Goal: Task Accomplishment & Management: Use online tool/utility

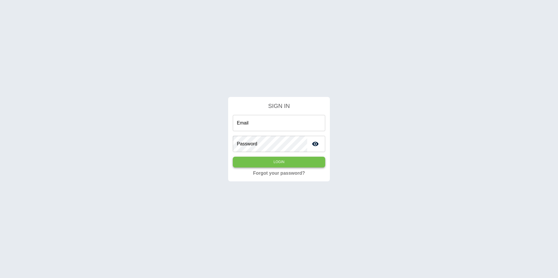
type input "**********"
click at [268, 165] on button "Login" at bounding box center [279, 162] width 92 height 11
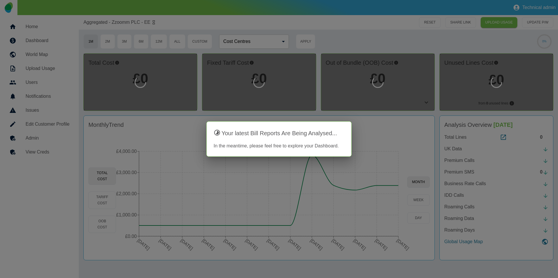
click at [356, 106] on div at bounding box center [279, 139] width 558 height 278
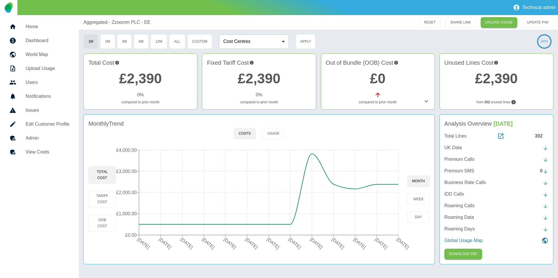
click at [55, 139] on h5 "Admin" at bounding box center [48, 138] width 44 height 7
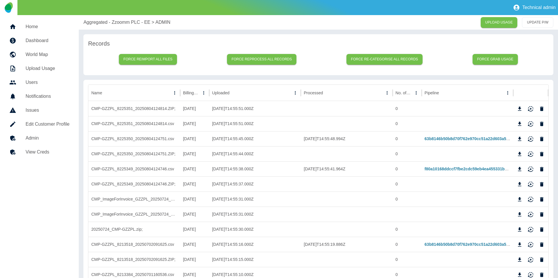
click at [122, 19] on p "Aggregated - Zzoomm PLC - EE" at bounding box center [116, 22] width 67 height 7
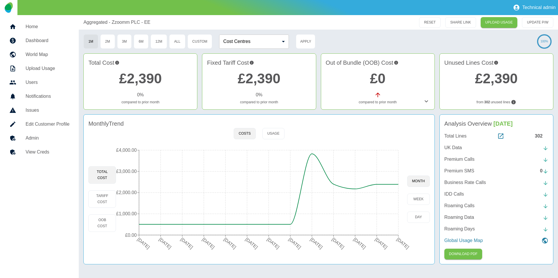
click at [52, 120] on link "Edit Customer Profile" at bounding box center [39, 124] width 69 height 14
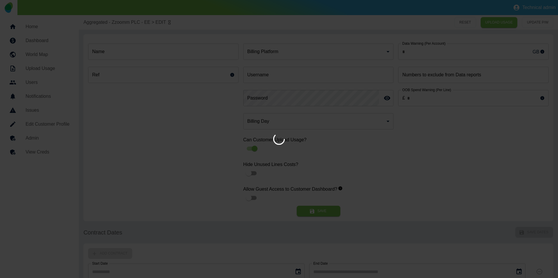
type input "*"
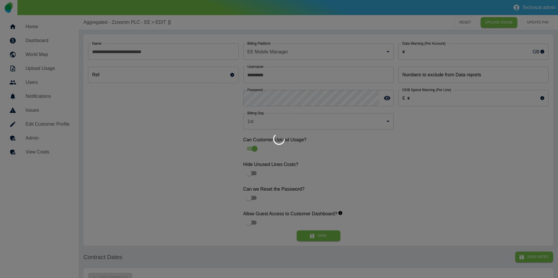
type input "**********"
type input "*"
type input "*********"
type input "*"
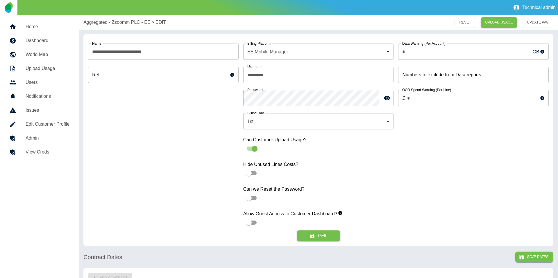
drag, startPoint x: 126, startPoint y: 22, endPoint x: 129, endPoint y: 24, distance: 3.5
click at [126, 23] on p "Aggregated - Zzoomm PLC - EE" at bounding box center [116, 22] width 67 height 7
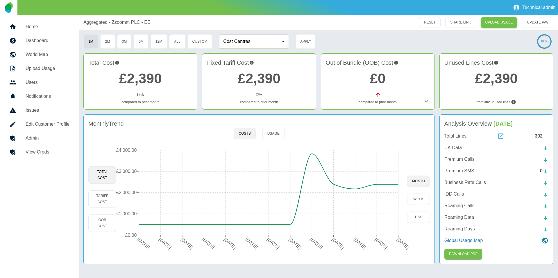
click at [501, 137] on icon at bounding box center [500, 136] width 7 height 7
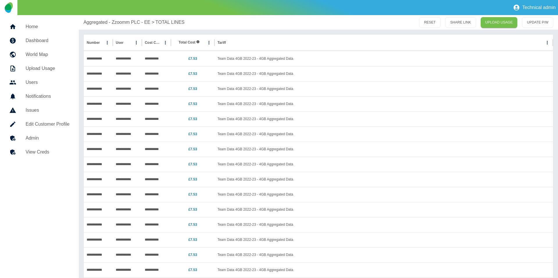
drag, startPoint x: 121, startPoint y: 22, endPoint x: 210, endPoint y: 51, distance: 93.0
click at [121, 22] on p "Aggregated - Zzoomm PLC - EE" at bounding box center [116, 22] width 67 height 7
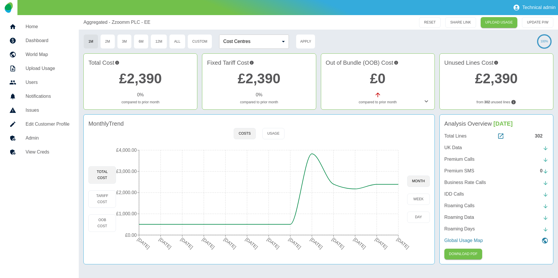
click at [459, 149] on p "UK Data" at bounding box center [452, 147] width 17 height 7
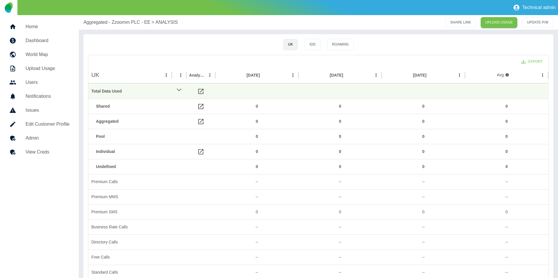
click at [133, 22] on p "Aggregated - Zzoomm PLC - EE" at bounding box center [116, 22] width 67 height 7
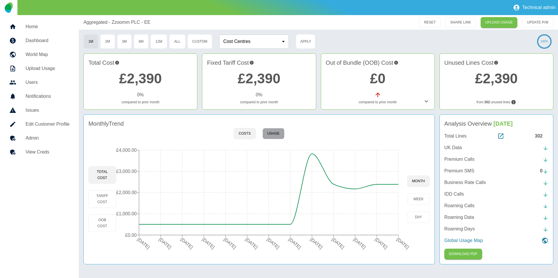
click at [280, 132] on button "Usage" at bounding box center [273, 133] width 22 height 11
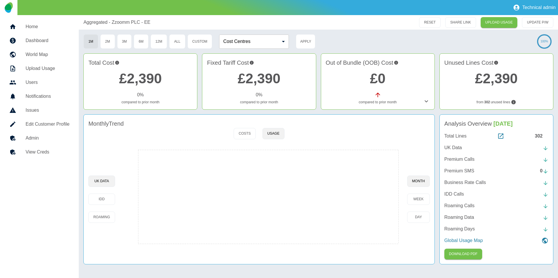
click at [40, 140] on h5 "Admin" at bounding box center [48, 138] width 44 height 7
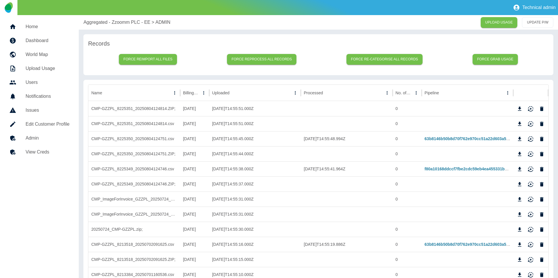
scroll to position [5, 0]
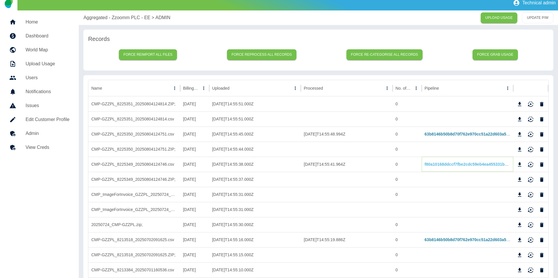
click at [441, 165] on link "f80a10168ddccf7fbe2cdc59eb4ea455331bdd54" at bounding box center [470, 164] width 90 height 5
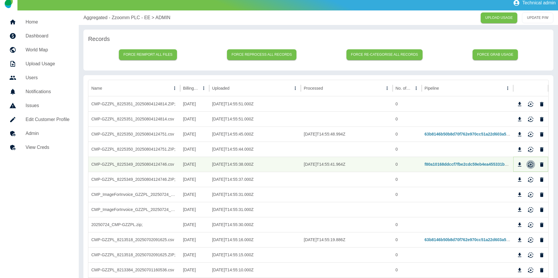
click at [528, 165] on icon "Reimport" at bounding box center [531, 165] width 6 height 6
click at [96, 20] on p "Aggregated - Zzoomm PLC - EE" at bounding box center [116, 17] width 67 height 7
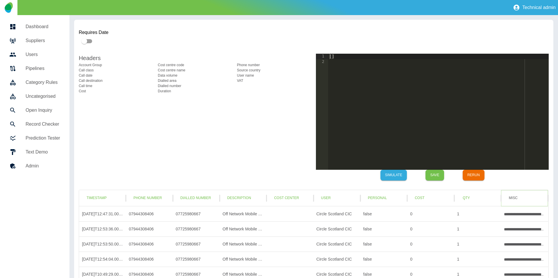
click at [515, 199] on button "Misc" at bounding box center [513, 198] width 19 height 11
click at [469, 199] on button "Qty" at bounding box center [466, 198] width 19 height 11
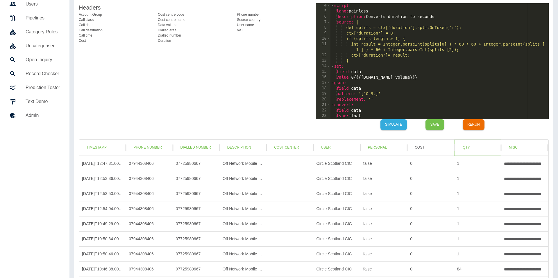
scroll to position [51, 0]
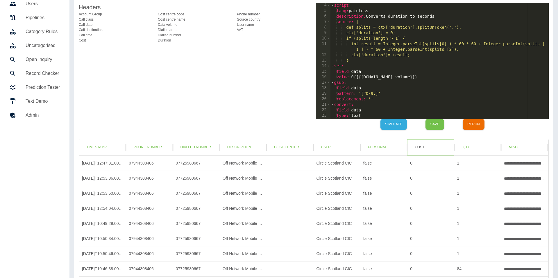
click at [423, 148] on button "Cost" at bounding box center [419, 147] width 19 height 11
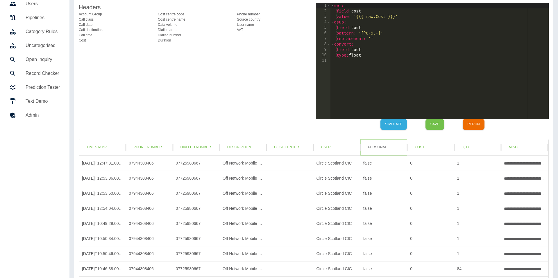
click at [382, 151] on button "Personal" at bounding box center [377, 147] width 28 height 11
click at [329, 145] on button "User" at bounding box center [325, 147] width 19 height 11
click at [235, 145] on button "Description" at bounding box center [239, 147] width 33 height 11
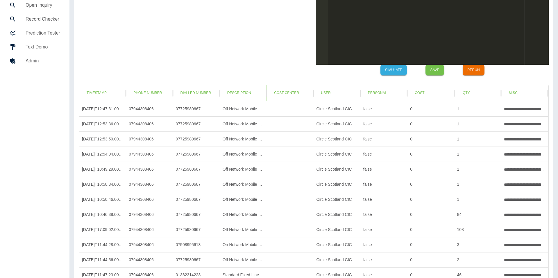
scroll to position [0, 0]
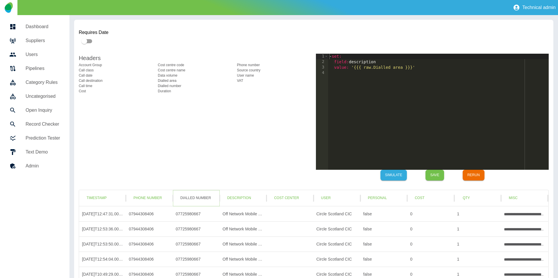
click at [196, 196] on button "Dialled Number" at bounding box center [196, 198] width 40 height 11
click at [153, 198] on button "Phone Number" at bounding box center [148, 198] width 38 height 11
click at [91, 197] on button "Timestamp" at bounding box center [96, 198] width 29 height 11
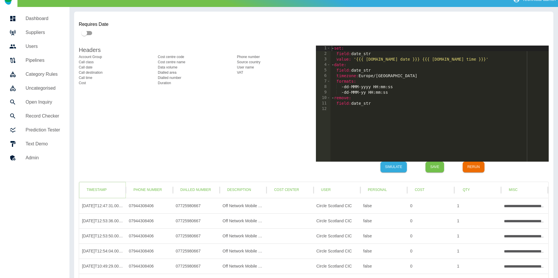
scroll to position [17, 0]
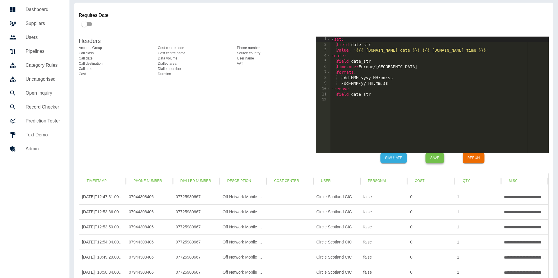
click at [438, 161] on button "Save" at bounding box center [434, 158] width 19 height 11
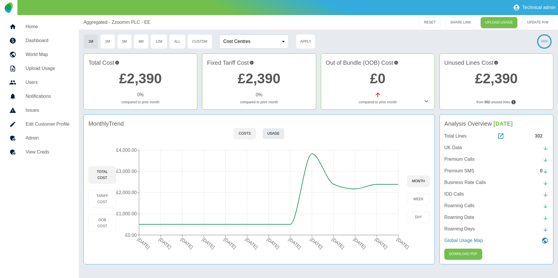
click at [272, 137] on button "Usage" at bounding box center [273, 133] width 22 height 11
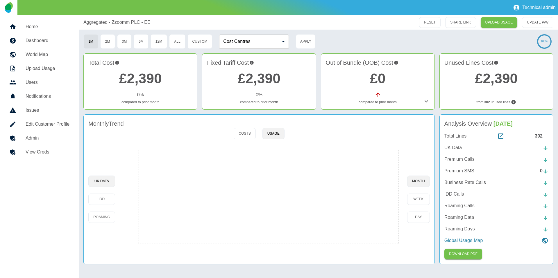
click at [57, 142] on link "Admin" at bounding box center [39, 138] width 69 height 14
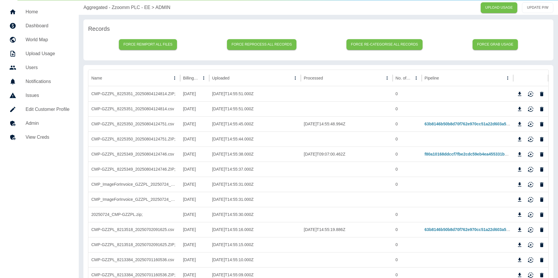
scroll to position [21, 0]
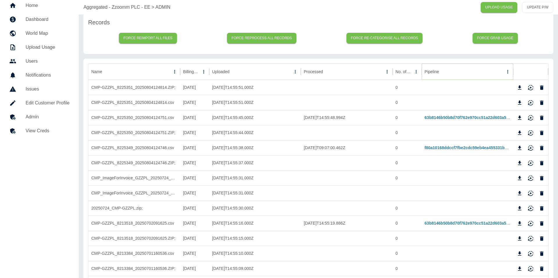
click at [442, 71] on icon "Sort" at bounding box center [443, 71] width 3 height 3
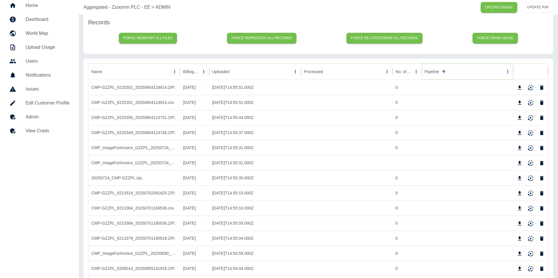
click at [446, 71] on icon "Sort" at bounding box center [443, 71] width 5 height 5
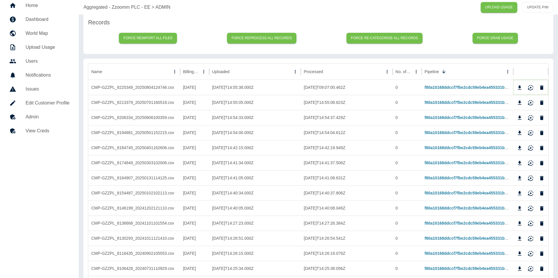
drag, startPoint x: 533, startPoint y: 88, endPoint x: 533, endPoint y: 93, distance: 4.4
click at [533, 89] on icon "Reimport" at bounding box center [530, 89] width 5 height 2
click at [532, 101] on icon "Reimport" at bounding box center [531, 103] width 6 height 6
click at [532, 118] on icon "Reimport" at bounding box center [531, 118] width 6 height 6
click at [532, 135] on icon "Reimport" at bounding box center [530, 135] width 5 height 2
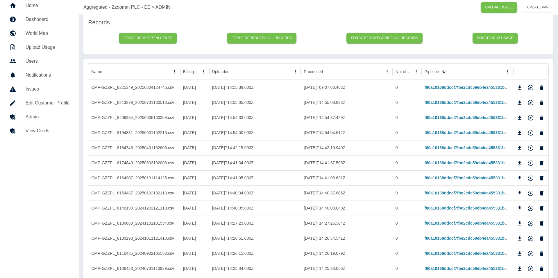
click at [101, 6] on p "Aggregated - Zzoomm PLC - EE" at bounding box center [116, 7] width 67 height 7
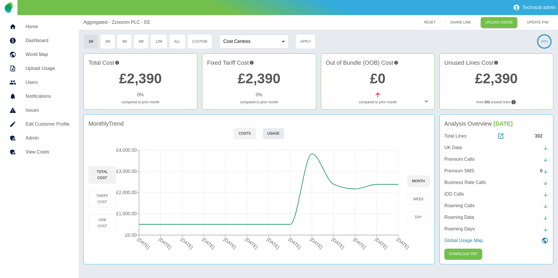
click at [273, 132] on button "Usage" at bounding box center [273, 133] width 22 height 11
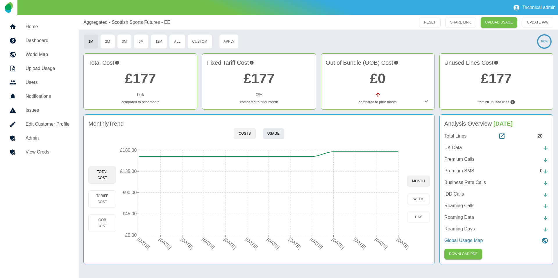
click at [279, 132] on button "Usage" at bounding box center [273, 133] width 22 height 11
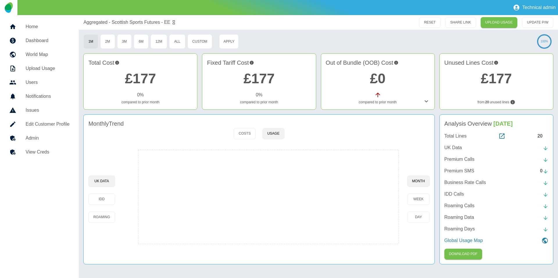
type button "usage"
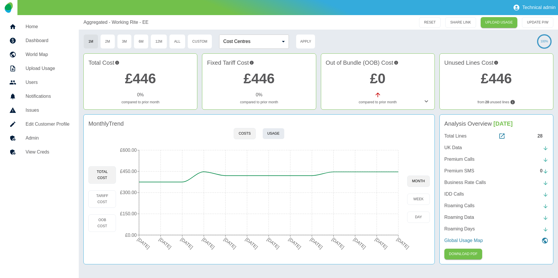
click at [274, 132] on button "Usage" at bounding box center [273, 133] width 22 height 11
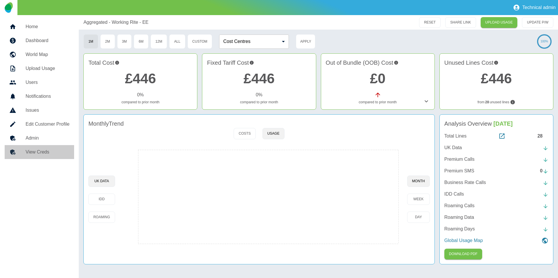
click at [58, 146] on link "View Creds" at bounding box center [39, 152] width 69 height 14
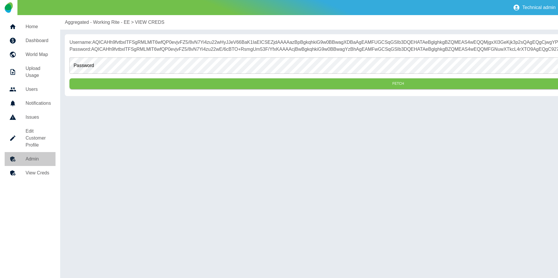
click at [46, 156] on h5 "Admin" at bounding box center [38, 159] width 25 height 7
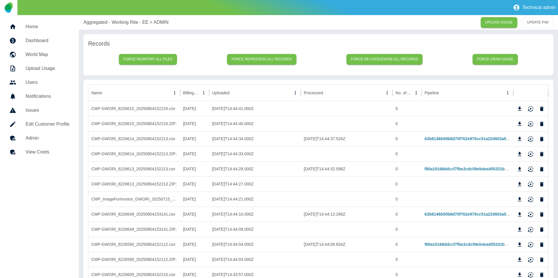
click at [119, 18] on div "Aggregated - Working Rite - EE > ADMIN UPLOAD USAGE UPDATE P/W" at bounding box center [318, 22] width 479 height 15
click at [119, 19] on p "Aggregated - Working Rite - EE" at bounding box center [115, 22] width 65 height 7
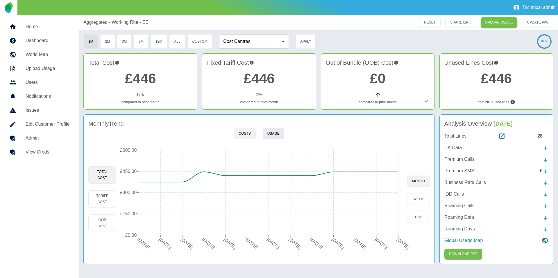
click at [276, 132] on button "Usage" at bounding box center [273, 133] width 22 height 11
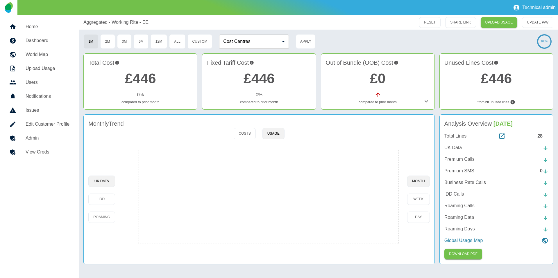
type button "usage"
click at [56, 28] on h5 "Home" at bounding box center [48, 26] width 44 height 7
click at [27, 29] on h5 "Home" at bounding box center [48, 26] width 44 height 7
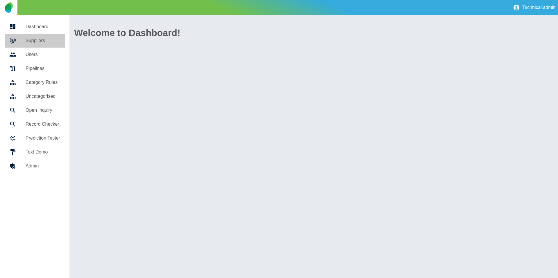
click at [45, 40] on h5 "Suppliers" at bounding box center [43, 40] width 35 height 7
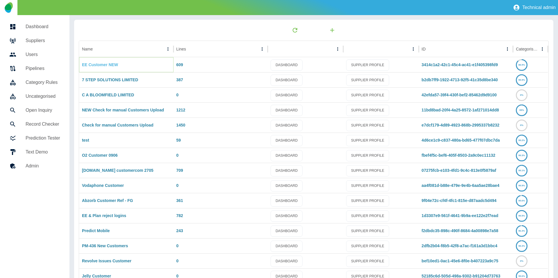
click at [100, 64] on link "EE Customer NEW" at bounding box center [100, 64] width 36 height 5
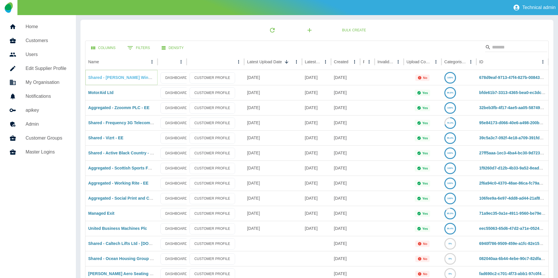
click at [125, 78] on link "Shared - R J Winnicott Ltd - EE" at bounding box center [132, 77] width 88 height 5
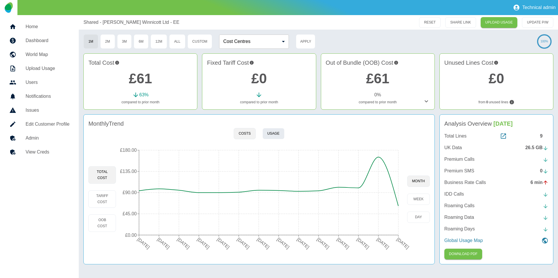
click at [267, 133] on button "Usage" at bounding box center [273, 133] width 22 height 11
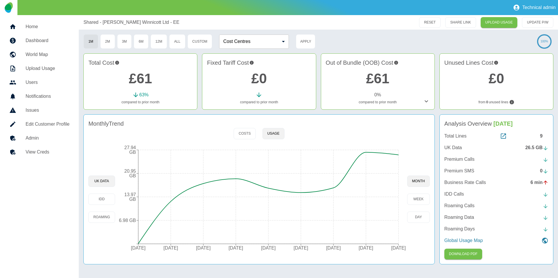
type button "usage"
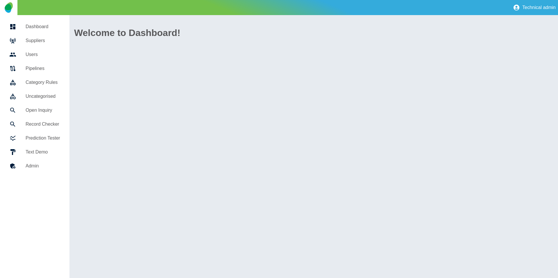
drag, startPoint x: 44, startPoint y: 41, endPoint x: 61, endPoint y: 42, distance: 16.7
click at [44, 41] on h5 "Suppliers" at bounding box center [43, 40] width 35 height 7
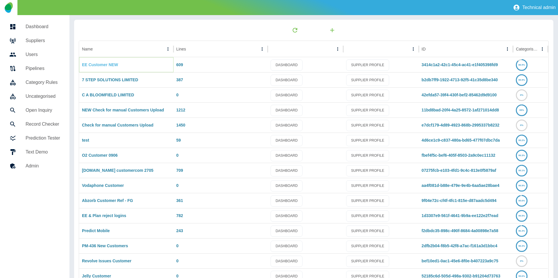
click at [103, 66] on link "EE Customer NEW" at bounding box center [100, 64] width 36 height 5
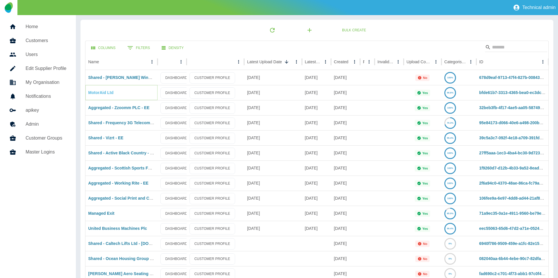
click at [101, 91] on link "MotorAid Ltd" at bounding box center [100, 92] width 25 height 5
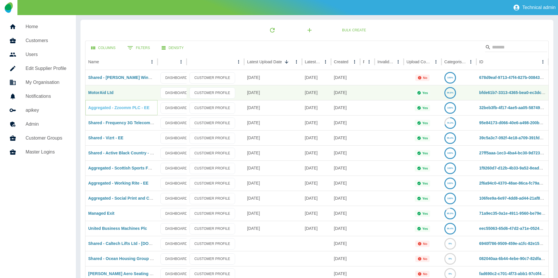
click at [126, 106] on link "Aggregated - Zzoomm PLC - EE" at bounding box center [118, 107] width 61 height 5
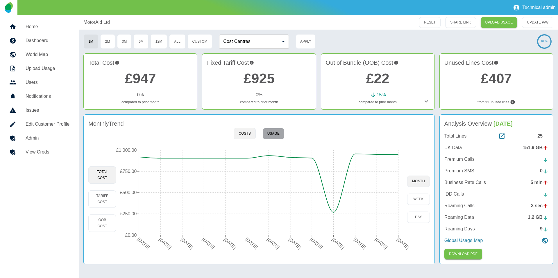
click at [276, 129] on button "Usage" at bounding box center [273, 133] width 22 height 11
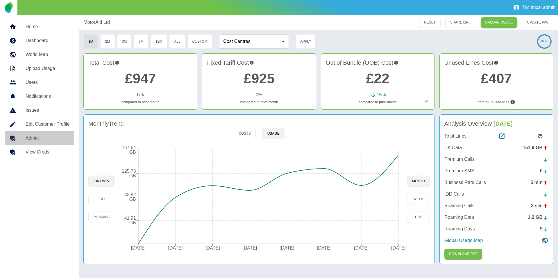
drag, startPoint x: 37, startPoint y: 133, endPoint x: 44, endPoint y: 133, distance: 7.3
click at [37, 133] on link "Admin" at bounding box center [39, 138] width 69 height 14
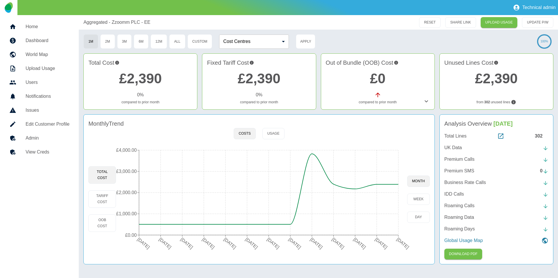
click at [28, 139] on h5 "Admin" at bounding box center [48, 138] width 44 height 7
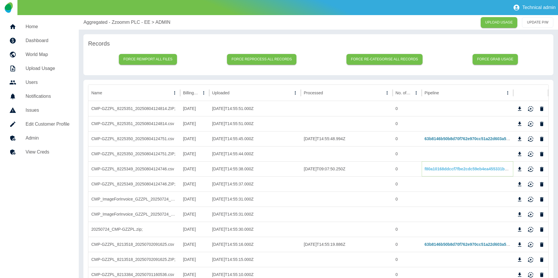
click at [439, 167] on link "f80a10168ddccf7fbe2cdc59eb4ea455331bdd54" at bounding box center [470, 169] width 90 height 5
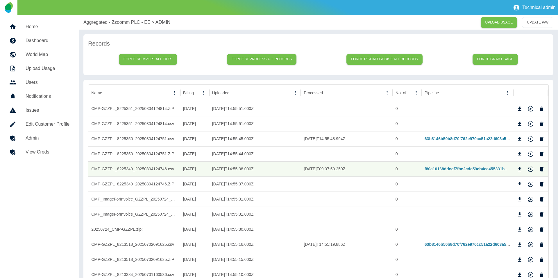
click at [114, 19] on p "Aggregated - Zzoomm PLC - EE" at bounding box center [116, 22] width 67 height 7
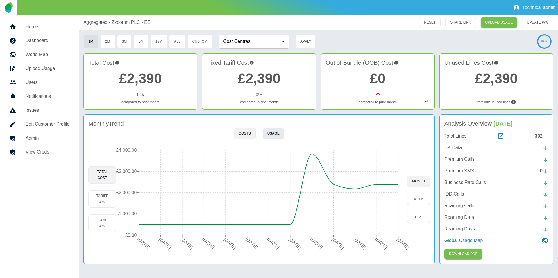
click at [282, 137] on button "Usage" at bounding box center [273, 133] width 22 height 11
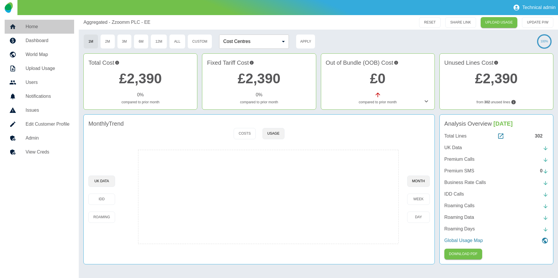
click at [60, 20] on link "Home" at bounding box center [39, 27] width 69 height 14
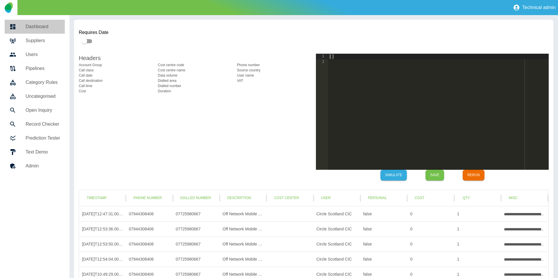
click at [45, 27] on h5 "Dashboard" at bounding box center [43, 26] width 35 height 7
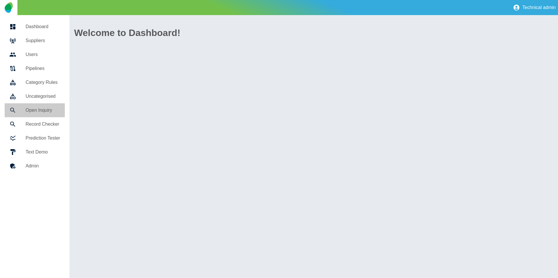
click at [36, 113] on h5 "Open Inquiry" at bounding box center [43, 110] width 35 height 7
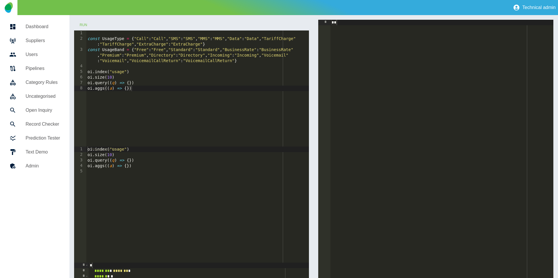
click at [112, 73] on div "const UsageType = { "Call" : "Call" , "SMS" : "SMS" , "MMS" : "MMS" , "Data" : …" at bounding box center [197, 94] width 223 height 127
click at [89, 24] on button "Run" at bounding box center [83, 25] width 19 height 11
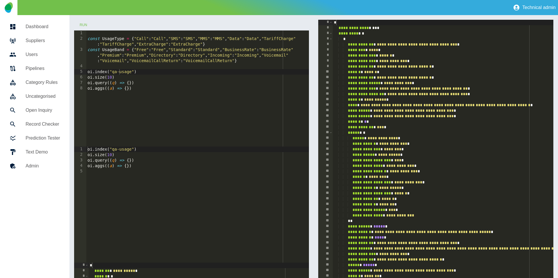
type textarea "**********"
click at [129, 83] on div "const UsageType = { "Call" : "Call" , "SMS" : "SMS" , "MMS" : "MMS" , "Data" : …" at bounding box center [197, 94] width 223 height 127
paste textarea "**********"
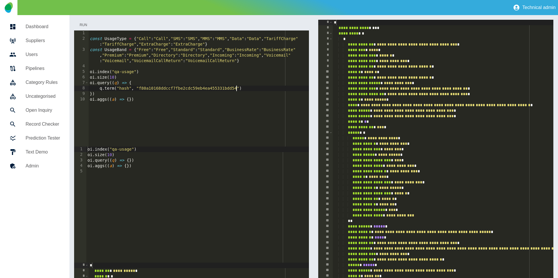
type textarea "**********"
click at [81, 23] on button "Run" at bounding box center [83, 25] width 19 height 11
click at [84, 24] on button "Run" at bounding box center [83, 25] width 19 height 11
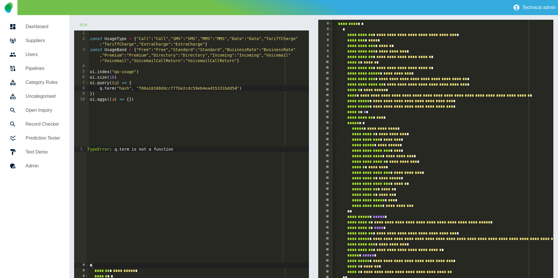
scroll to position [0, 0]
click at [86, 27] on button "Run" at bounding box center [83, 25] width 19 height 11
click at [85, 26] on button "Run" at bounding box center [83, 25] width 19 height 11
click at [86, 22] on button "Run" at bounding box center [83, 25] width 19 height 11
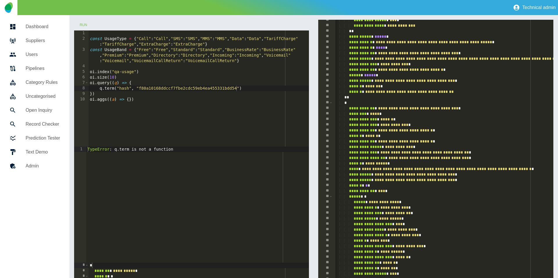
scroll to position [73, 0]
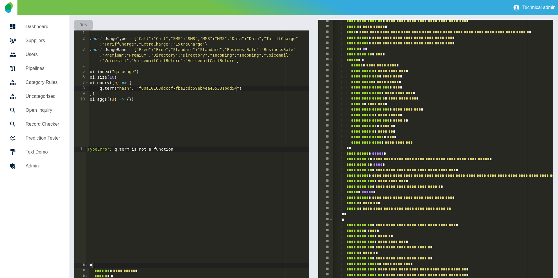
click at [86, 24] on button "Run" at bounding box center [83, 25] width 19 height 11
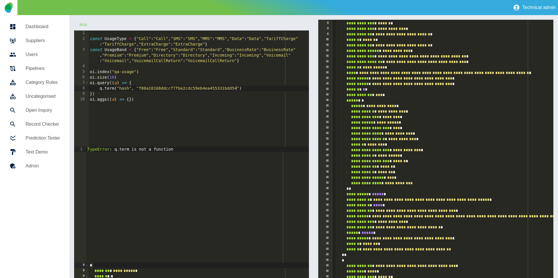
scroll to position [0, 1]
click at [129, 72] on div "const UsageType = { "Call" : "Call" , "SMS" : "SMS" , "MMS" : "MMS" , "Data" : …" at bounding box center [199, 94] width 221 height 127
click at [123, 89] on div "const UsageType = { "Call" : "Call" , "SMS" : "SMS" , "MMS" : "MMS" , "Data" : …" at bounding box center [199, 94] width 221 height 127
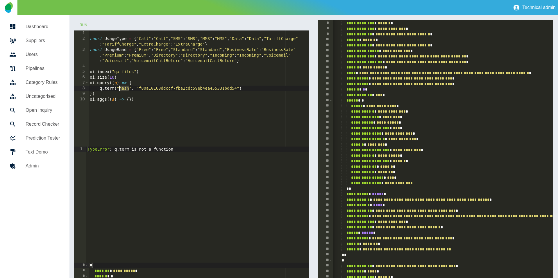
click at [123, 88] on div "const UsageType = { "Call" : "Call" , "SMS" : "SMS" , "MMS" : "MMS" , "Data" : …" at bounding box center [199, 94] width 221 height 127
click at [172, 89] on div "const UsageType = { "Call" : "Call" , "SMS" : "SMS" , "MMS" : "MMS" , "Data" : …" at bounding box center [199, 94] width 221 height 127
paste textarea "Cursor at row 8"
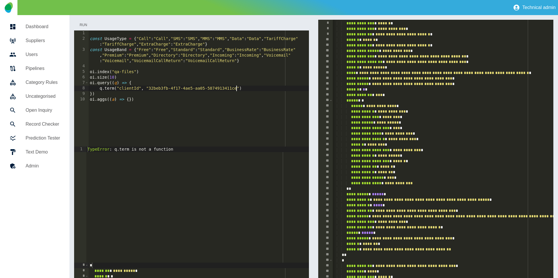
click at [87, 23] on button "Run" at bounding box center [83, 25] width 19 height 11
click at [84, 25] on button "Run" at bounding box center [83, 25] width 19 height 11
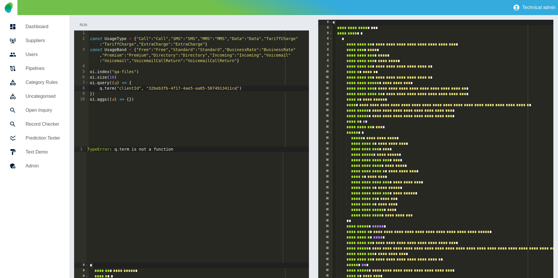
click at [78, 22] on button "Run" at bounding box center [83, 25] width 19 height 11
click at [80, 22] on button "Run" at bounding box center [83, 25] width 19 height 11
drag, startPoint x: 103, startPoint y: 89, endPoint x: 160, endPoint y: 117, distance: 62.8
click at [103, 89] on div "const UsageType = { "Call" : "Call" , "SMS" : "SMS" , "MMS" : "MMS" , "Data" : …" at bounding box center [199, 94] width 221 height 127
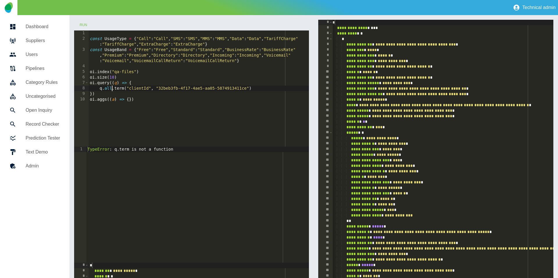
scroll to position [0, 2]
click at [77, 21] on button "Run" at bounding box center [83, 25] width 19 height 11
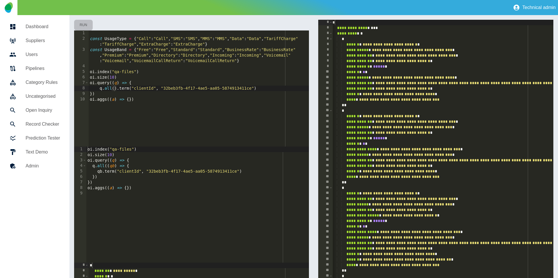
click at [87, 23] on button "Run" at bounding box center [83, 25] width 19 height 11
click at [160, 76] on div "const UsageType = { "Call" : "Call" , "SMS" : "SMS" , "MMS" : "MMS" , "Data" : …" at bounding box center [199, 94] width 221 height 127
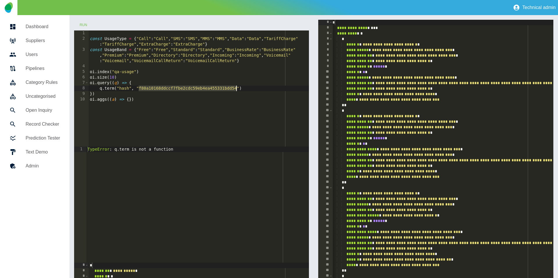
click at [103, 89] on div "const UsageType = { "Call" : "Call" , "SMS" : "SMS" , "MMS" : "MMS" , "Data" : …" at bounding box center [199, 94] width 221 height 127
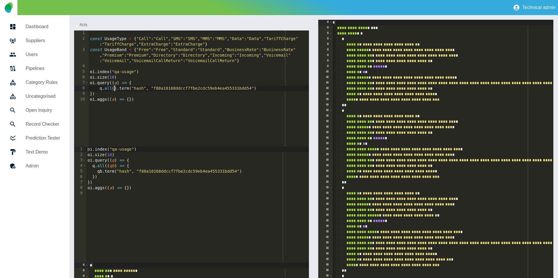
click at [86, 26] on button "Run" at bounding box center [83, 25] width 19 height 11
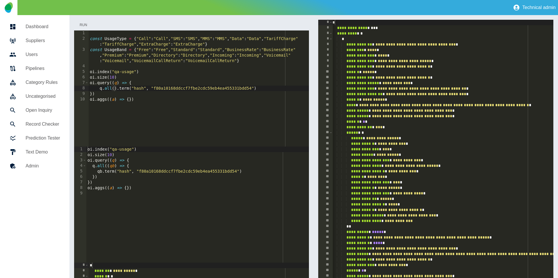
click at [85, 25] on button "Run" at bounding box center [83, 25] width 19 height 11
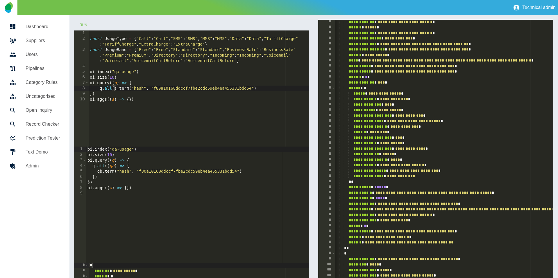
scroll to position [396, 0]
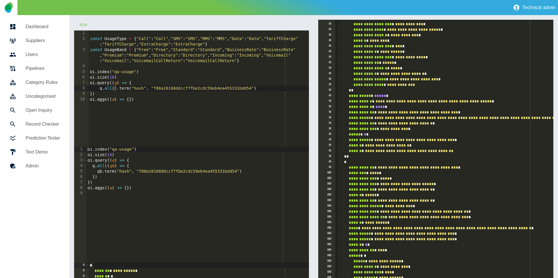
type textarea "**********"
click at [271, 89] on div "const UsageType = { "Call" : "Call" , "SMS" : "SMS" , "MMS" : "MMS" , "Data" : …" at bounding box center [199, 94] width 221 height 127
paste textarea "**********"
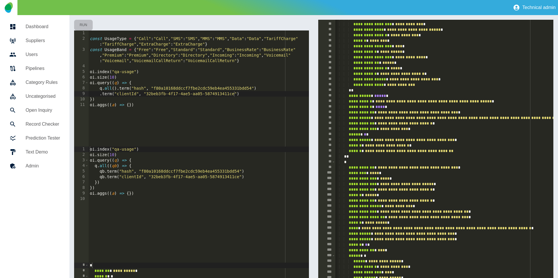
click at [88, 20] on button "Run" at bounding box center [83, 25] width 19 height 11
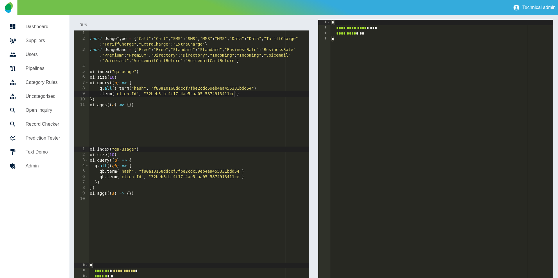
click at [85, 22] on button "Run" at bounding box center [83, 25] width 19 height 11
drag, startPoint x: 117, startPoint y: 88, endPoint x: 124, endPoint y: 98, distance: 12.6
click at [117, 88] on div "const UsageType = { "Call" : "Call" , "SMS" : "SMS" , "MMS" : "MMS" , "Data" : …" at bounding box center [199, 94] width 221 height 127
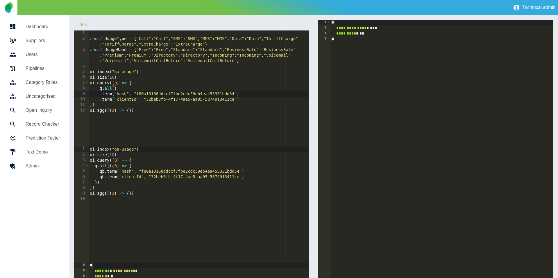
scroll to position [0, 1]
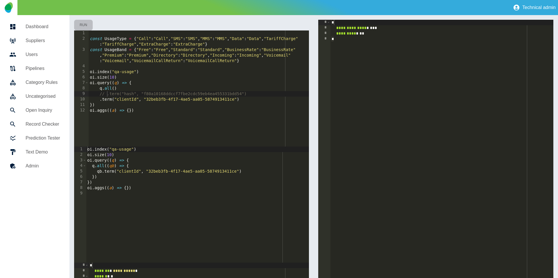
click at [90, 25] on button "Run" at bounding box center [83, 25] width 19 height 11
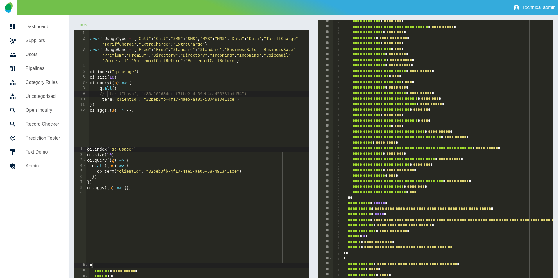
scroll to position [9, 0]
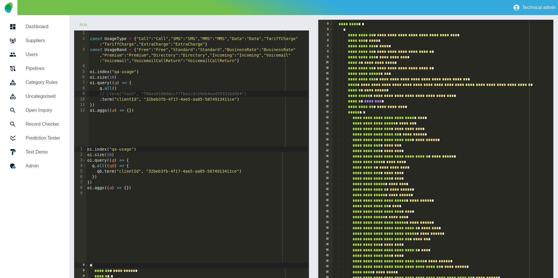
click at [119, 96] on div "const UsageType = { "Call" : "Call" , "SMS" : "SMS" , "MMS" : "MMS" , "Data" : …" at bounding box center [199, 94] width 221 height 127
click at [131, 73] on div "const UsageType = { "Call" : "Call" , "SMS" : "SMS" , "MMS" : "MMS" , "Data" : …" at bounding box center [199, 94] width 221 height 127
drag, startPoint x: 103, startPoint y: 39, endPoint x: 115, endPoint y: 51, distance: 16.6
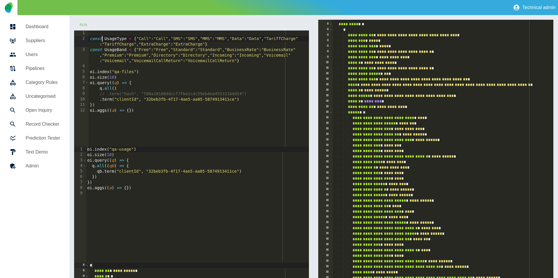
click at [103, 40] on div "const UsageType = { "Call" : "Call" , "SMS" : "SMS" , "MMS" : "MMS" , "Data" : …" at bounding box center [199, 94] width 221 height 127
click at [79, 25] on button "Run" at bounding box center [83, 25] width 19 height 11
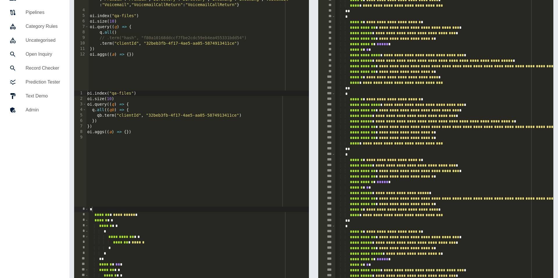
scroll to position [57, 0]
click at [159, 35] on div "const UsageType = { "Call" : "Call" , "SMS" : "SMS" , "MMS" : "MMS" , "Data" : …" at bounding box center [199, 37] width 221 height 127
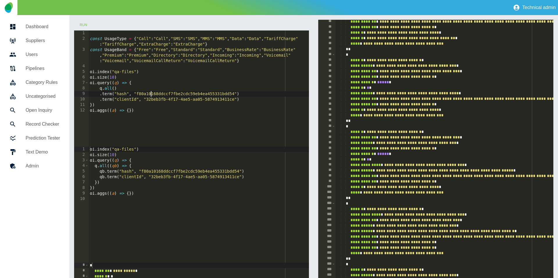
scroll to position [382, 0]
click at [119, 94] on div "const UsageType = { "Call" : "Call" , "SMS" : "SMS" , "MMS" : "MMS" , "Data" : …" at bounding box center [199, 94] width 221 height 127
click at [85, 25] on button "Run" at bounding box center [83, 25] width 19 height 11
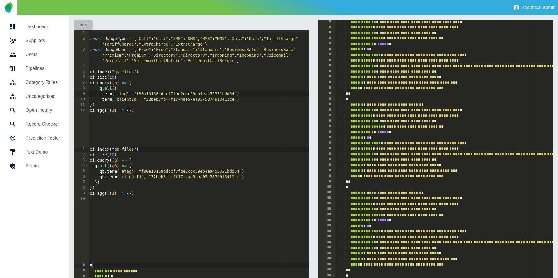
click at [85, 25] on button "Run" at bounding box center [83, 25] width 19 height 11
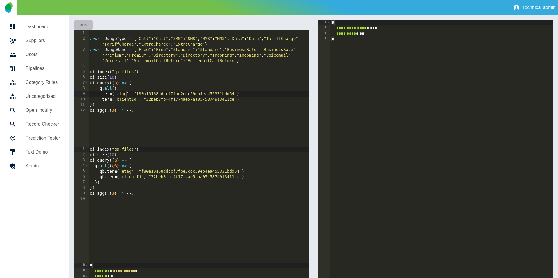
click at [86, 25] on button "Run" at bounding box center [83, 25] width 19 height 11
click at [134, 95] on div "const UsageType = { "Call" : "Call" , "SMS" : "SMS" , "MMS" : "MMS" , "Data" : …" at bounding box center [199, 94] width 221 height 127
click at [119, 95] on div "const UsageType = { "Call" : "Call" , "SMS" : "SMS" , "MMS" : "MMS" , "Data" : …" at bounding box center [199, 94] width 221 height 127
type textarea "**********"
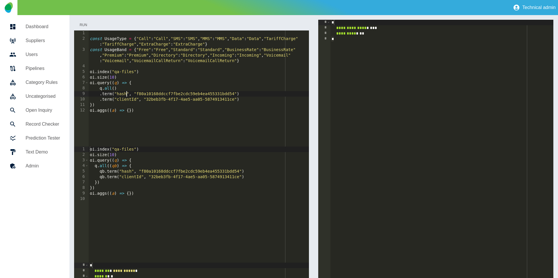
click at [82, 21] on button "Run" at bounding box center [83, 25] width 19 height 11
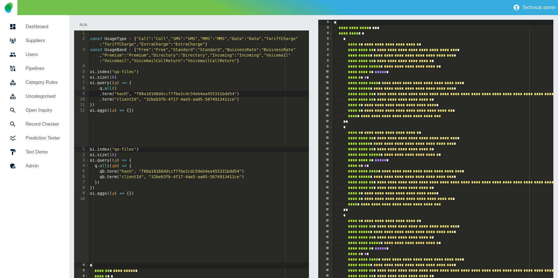
click at [81, 25] on button "Run" at bounding box center [83, 25] width 19 height 11
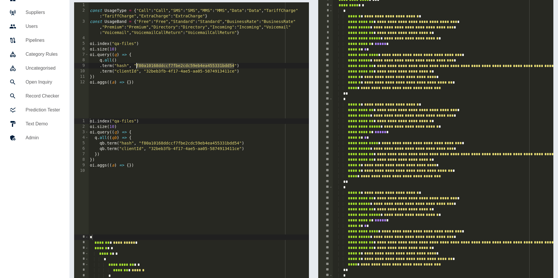
drag, startPoint x: 233, startPoint y: 70, endPoint x: 136, endPoint y: 69, distance: 97.4
click at [136, 69] on div "const UsageType = { "Call" : "Call" , "SMS" : "SMS" , "MMS" : "MMS" , "Data" : …" at bounding box center [199, 65] width 221 height 127
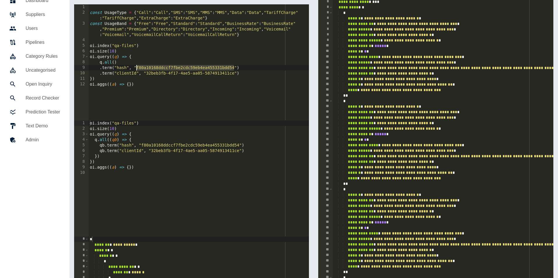
scroll to position [0, 0]
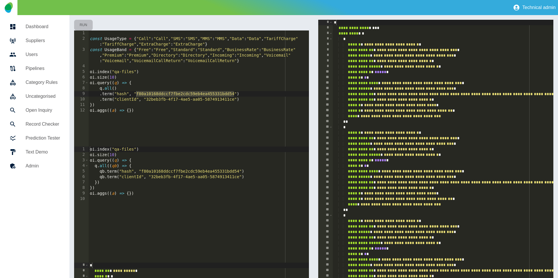
click at [81, 24] on button "Run" at bounding box center [83, 25] width 19 height 11
click at [82, 24] on button "Run" at bounding box center [83, 25] width 19 height 11
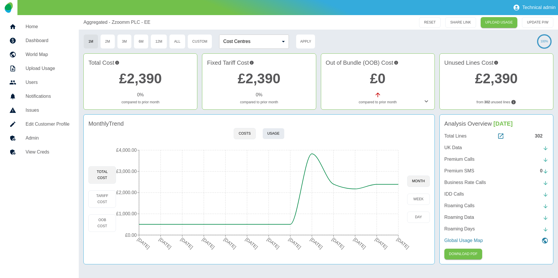
click at [269, 130] on button "Usage" at bounding box center [273, 133] width 22 height 11
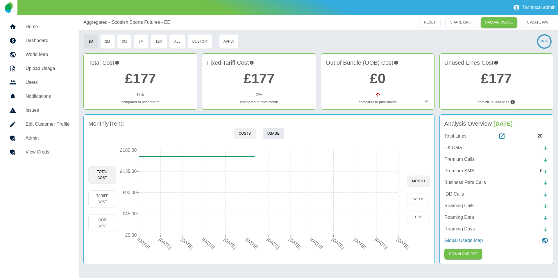
click at [277, 129] on button "Usage" at bounding box center [273, 133] width 22 height 11
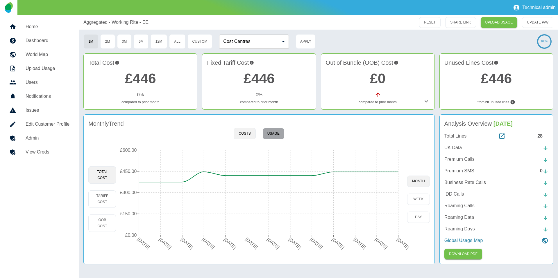
click at [276, 133] on button "Usage" at bounding box center [273, 133] width 22 height 11
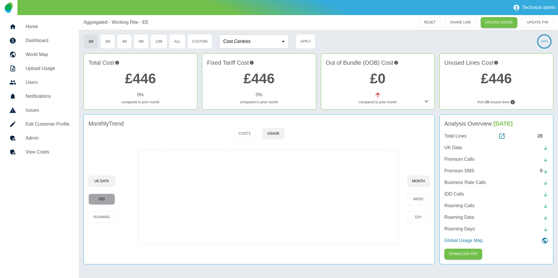
click at [103, 197] on button "IDD" at bounding box center [101, 199] width 26 height 11
click at [110, 184] on button "UK Data" at bounding box center [101, 181] width 26 height 11
click at [52, 134] on link "Admin" at bounding box center [39, 138] width 69 height 14
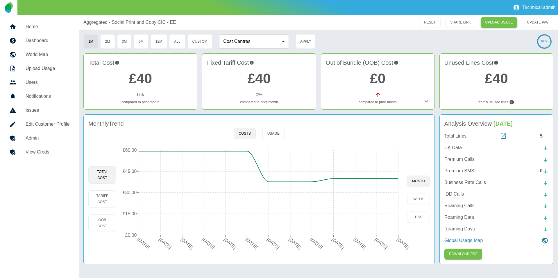
click at [274, 123] on div "Monthly Trend" at bounding box center [258, 123] width 341 height 9
click at [273, 130] on button "Usage" at bounding box center [273, 133] width 22 height 11
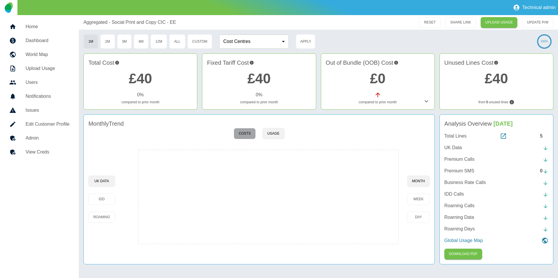
click at [248, 135] on button "Costs" at bounding box center [245, 133] width 22 height 11
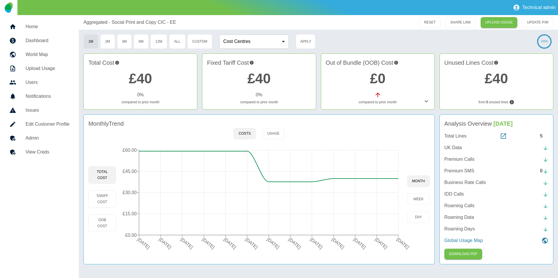
click at [45, 142] on link "Admin" at bounding box center [39, 138] width 69 height 14
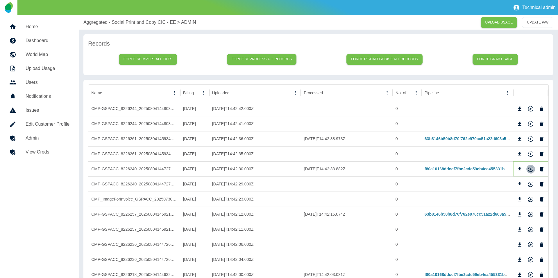
click at [533, 169] on icon "Reimport" at bounding box center [531, 170] width 6 height 6
click at [119, 20] on p "Aggregated - Social Print and Copy CIC - EE" at bounding box center [129, 22] width 92 height 7
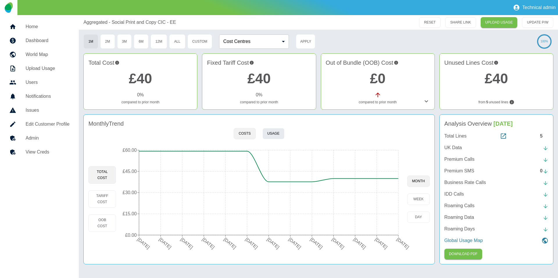
click at [274, 135] on button "Usage" at bounding box center [273, 133] width 22 height 11
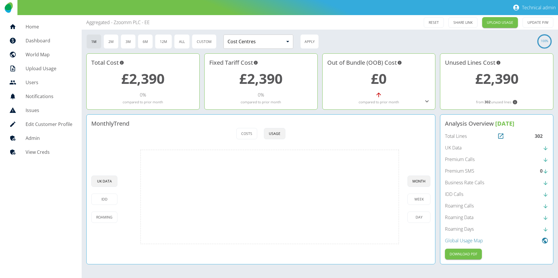
click at [33, 137] on h5 "Admin" at bounding box center [49, 138] width 47 height 7
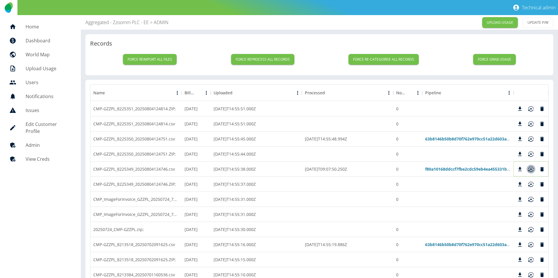
click at [529, 170] on icon "Reimport" at bounding box center [531, 170] width 6 height 6
click at [109, 22] on p "Aggregated - Zzoomm PLC - EE" at bounding box center [116, 22] width 63 height 7
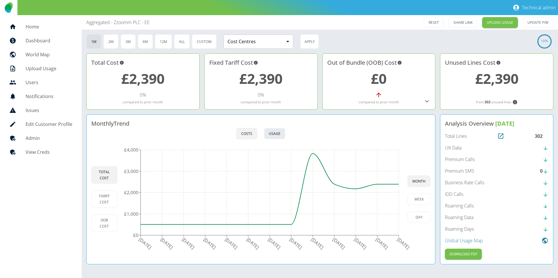
click at [280, 132] on button "Usage" at bounding box center [275, 133] width 22 height 11
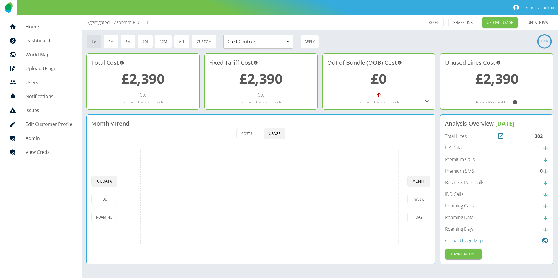
click at [28, 143] on link "Admin" at bounding box center [41, 138] width 72 height 14
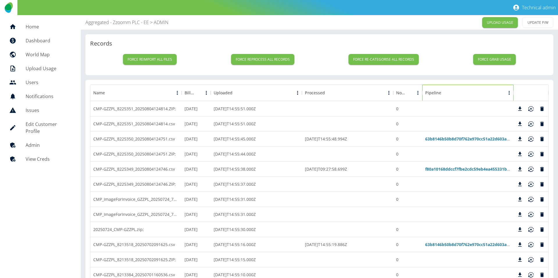
click at [438, 91] on div "Pipeline" at bounding box center [433, 93] width 16 height 6
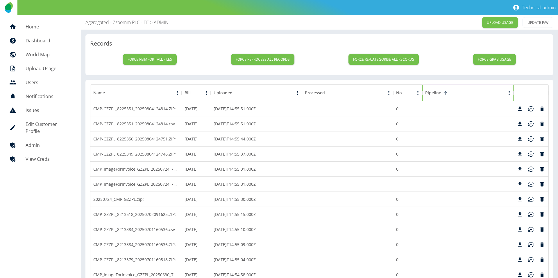
drag, startPoint x: 440, startPoint y: 93, endPoint x: 446, endPoint y: 100, distance: 9.5
click at [440, 93] on div "Pipeline" at bounding box center [433, 93] width 16 height 6
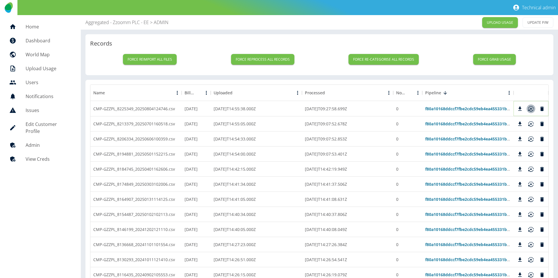
drag, startPoint x: 529, startPoint y: 109, endPoint x: 530, endPoint y: 122, distance: 13.1
click at [529, 110] on icon "Reimport" at bounding box center [531, 109] width 6 height 6
drag, startPoint x: 530, startPoint y: 124, endPoint x: 530, endPoint y: 130, distance: 6.1
click at [530, 124] on icon "Reimport" at bounding box center [530, 123] width 5 height 4
click at [530, 137] on icon "Reimport" at bounding box center [530, 138] width 5 height 4
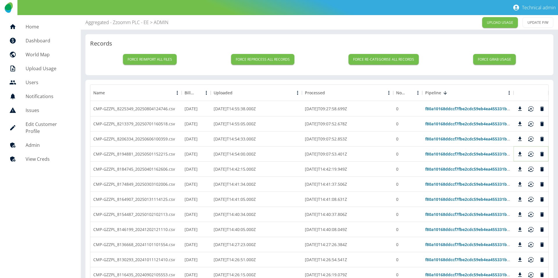
drag, startPoint x: 530, startPoint y: 153, endPoint x: 530, endPoint y: 167, distance: 13.7
click at [530, 153] on icon "Reimport" at bounding box center [531, 154] width 6 height 6
drag, startPoint x: 530, startPoint y: 169, endPoint x: 535, endPoint y: 181, distance: 13.3
click at [530, 169] on icon "Reimport" at bounding box center [531, 170] width 6 height 6
click at [528, 183] on icon "Reimport" at bounding box center [531, 185] width 6 height 6
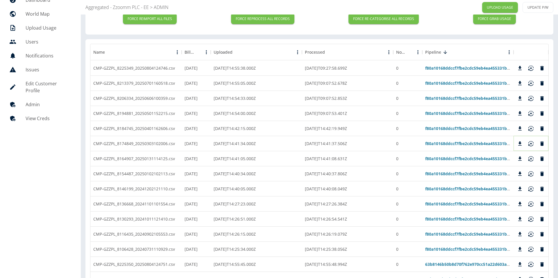
scroll to position [50, 0]
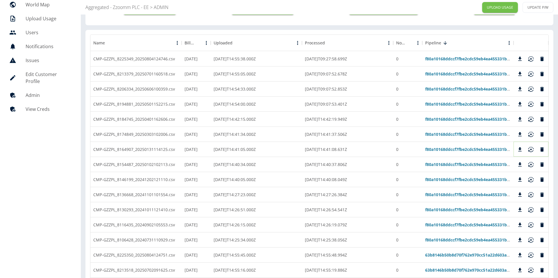
drag, startPoint x: 529, startPoint y: 152, endPoint x: 531, endPoint y: 160, distance: 7.5
click at [529, 153] on button "Reimport" at bounding box center [531, 149] width 9 height 9
drag, startPoint x: 531, startPoint y: 162, endPoint x: 527, endPoint y: 182, distance: 20.1
click at [531, 162] on icon "Reimport" at bounding box center [531, 165] width 6 height 6
drag, startPoint x: 529, startPoint y: 181, endPoint x: 211, endPoint y: 108, distance: 326.2
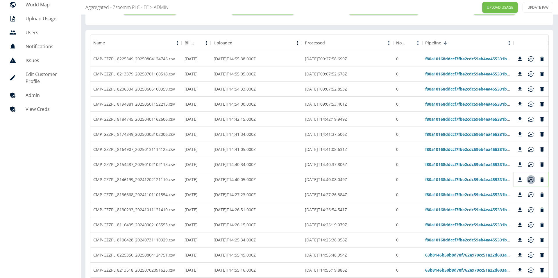
click at [529, 181] on icon "Reimport" at bounding box center [530, 181] width 5 height 2
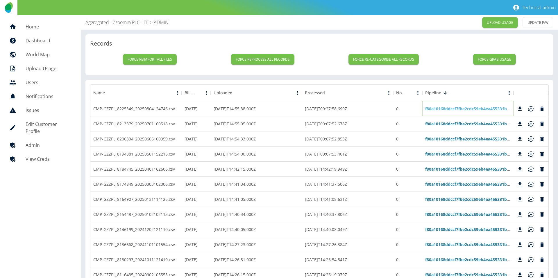
click at [441, 109] on link "f80a10168ddccf7fbe2cdc59eb4ea455331bdd54" at bounding box center [471, 109] width 92 height 6
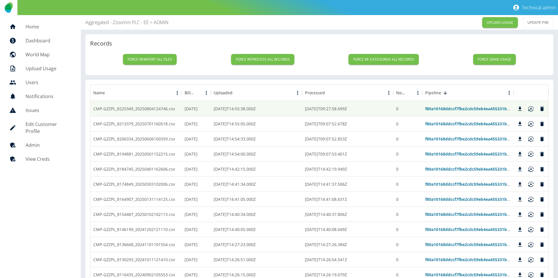
click at [117, 20] on p "Aggregated - Zzoomm PLC - EE" at bounding box center [116, 22] width 63 height 7
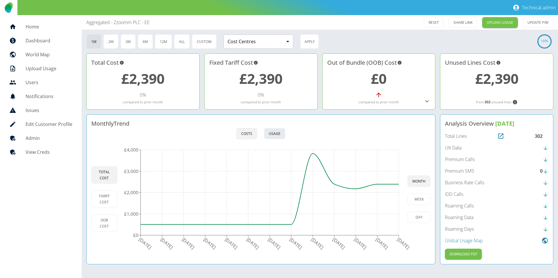
click at [284, 134] on button "Usage" at bounding box center [275, 133] width 22 height 11
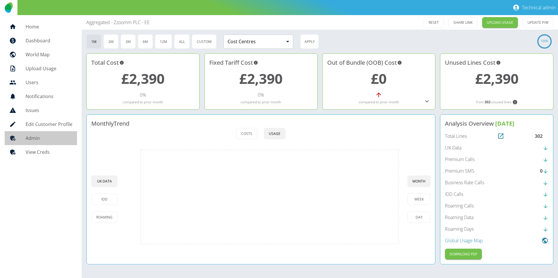
click at [52, 134] on link "Admin" at bounding box center [41, 138] width 72 height 14
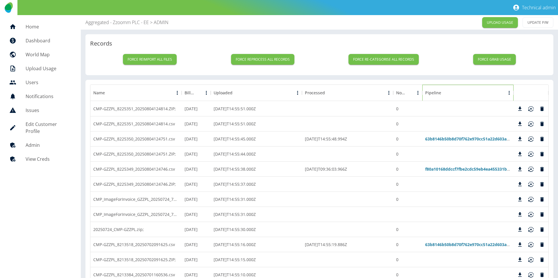
click at [434, 92] on div "Pipeline" at bounding box center [433, 93] width 16 height 6
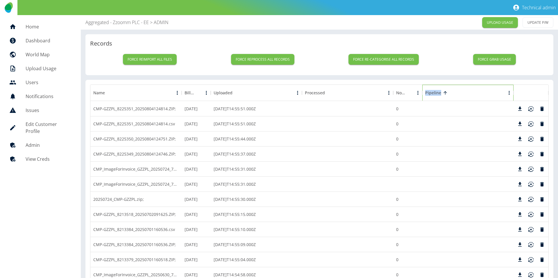
click at [434, 92] on div "Pipeline" at bounding box center [433, 93] width 16 height 6
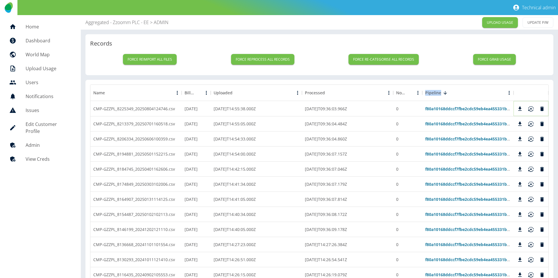
click at [521, 109] on icon "Download" at bounding box center [520, 109] width 6 height 6
click at [459, 108] on link "f80a10168ddccf7fbe2cdc59eb4ea455331bdd54" at bounding box center [471, 109] width 92 height 6
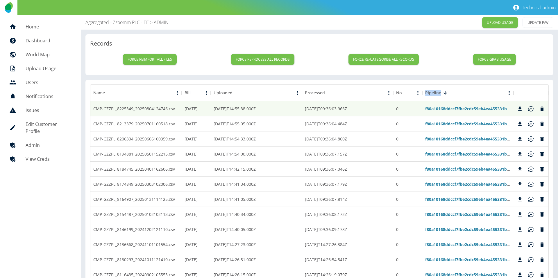
click at [43, 26] on h5 "Home" at bounding box center [49, 26] width 46 height 7
click at [26, 152] on link "View Creds" at bounding box center [40, 159] width 71 height 14
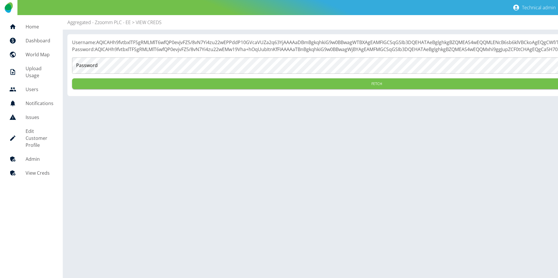
click at [172, 53] on p "Password: AQICAHh9fvtbxlTFSgRMLMlT6wfQP0evjvFZ5/8vN7Yi4zu22wEMw19Vha+hOqUubItnK…" at bounding box center [376, 49] width 609 height 7
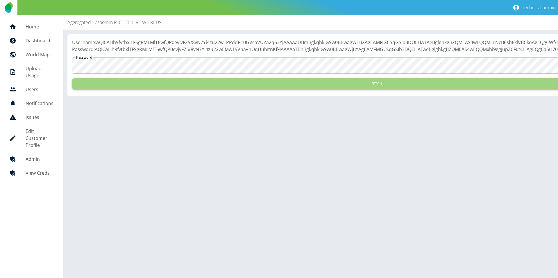
click at [185, 89] on button "Fetch" at bounding box center [376, 83] width 609 height 11
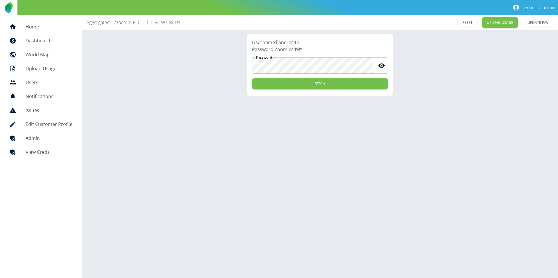
click at [288, 41] on p "Username: llaneres43" at bounding box center [320, 42] width 136 height 7
copy p "llaneres43"
drag, startPoint x: 305, startPoint y: 51, endPoint x: 275, endPoint y: 51, distance: 30.2
click at [275, 51] on p "Password: Zoomies49!*" at bounding box center [320, 49] width 136 height 7
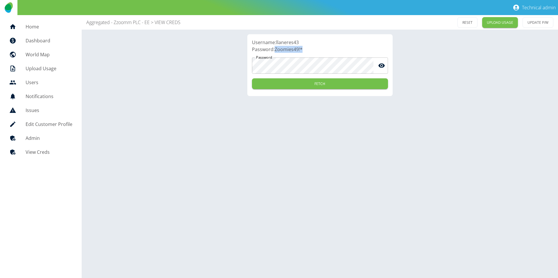
copy p "Zoomies49!*"
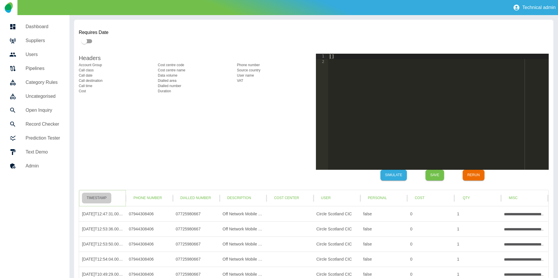
click at [99, 203] on button "Timestamp" at bounding box center [96, 198] width 29 height 11
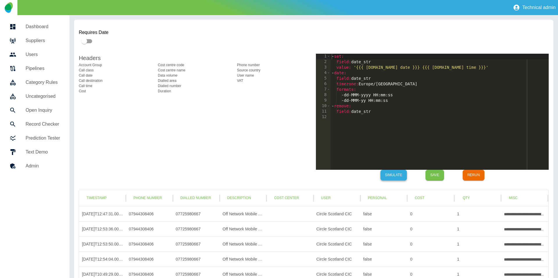
click at [400, 175] on button "Simulate" at bounding box center [393, 175] width 26 height 11
click at [159, 202] on button "Phone Number" at bounding box center [148, 198] width 38 height 11
click at [193, 201] on button "Dialled Number" at bounding box center [196, 198] width 40 height 11
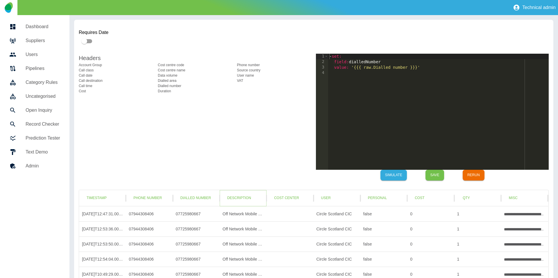
click at [260, 196] on div "Description" at bounding box center [243, 198] width 41 height 16
click at [438, 174] on button "Save" at bounding box center [434, 175] width 19 height 11
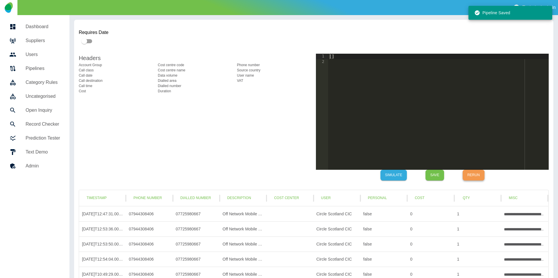
click at [469, 176] on button "Rerun" at bounding box center [474, 175] width 22 height 11
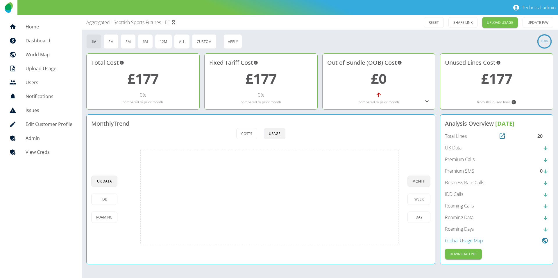
click at [42, 140] on h5 "Admin" at bounding box center [49, 138] width 47 height 7
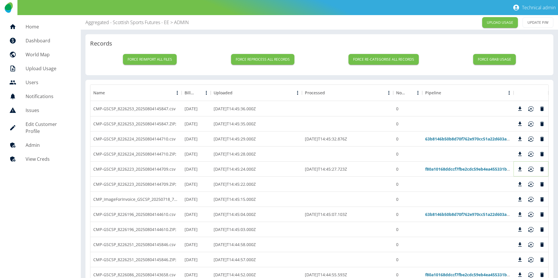
click at [531, 168] on icon "Reimport" at bounding box center [530, 169] width 5 height 4
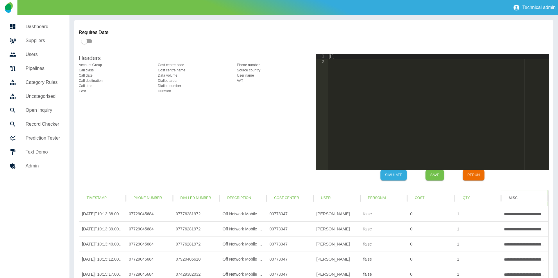
click at [514, 197] on button "Misc" at bounding box center [513, 198] width 19 height 11
click at [468, 199] on button "Qty" at bounding box center [466, 198] width 19 height 11
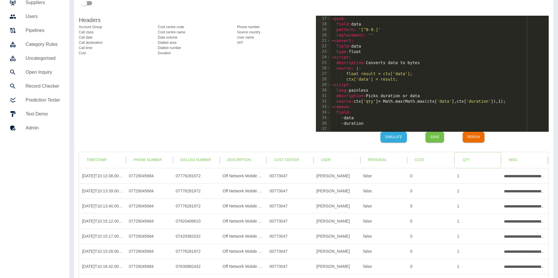
scroll to position [39, 0]
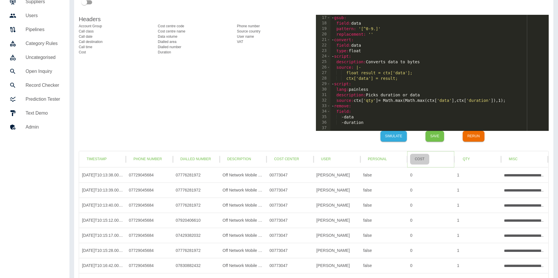
click at [419, 156] on button "Cost" at bounding box center [419, 159] width 19 height 11
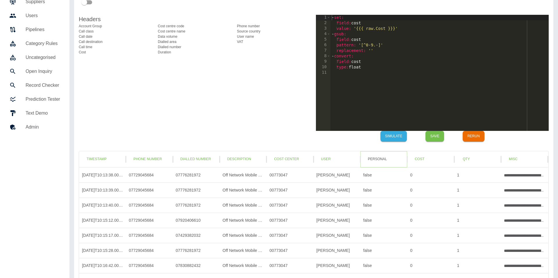
click at [380, 160] on button "Personal" at bounding box center [377, 159] width 28 height 11
click at [305, 163] on div "Cost Center" at bounding box center [289, 159] width 41 height 16
click at [333, 162] on button "User" at bounding box center [325, 159] width 19 height 11
click at [285, 164] on button "Cost Center" at bounding box center [286, 159] width 34 height 11
click at [246, 163] on button "Description" at bounding box center [239, 159] width 33 height 11
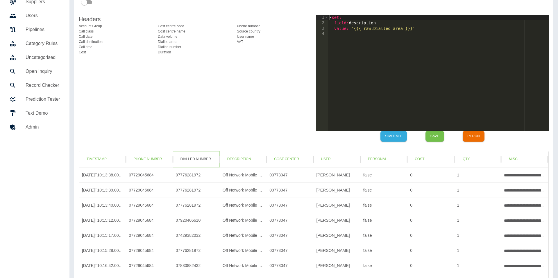
click at [194, 162] on button "Dialled Number" at bounding box center [196, 159] width 40 height 11
click at [116, 159] on div "Timestamp" at bounding box center [102, 159] width 41 height 16
click at [151, 160] on button "Phone Number" at bounding box center [148, 159] width 38 height 11
click at [99, 160] on button "Timestamp" at bounding box center [96, 159] width 29 height 11
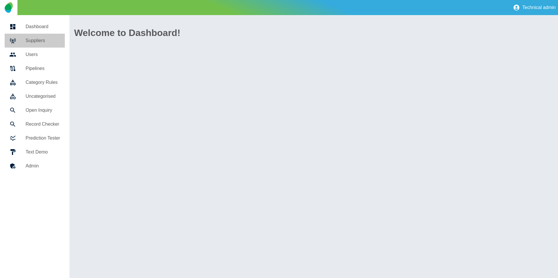
click at [55, 47] on link "Suppliers" at bounding box center [35, 41] width 60 height 14
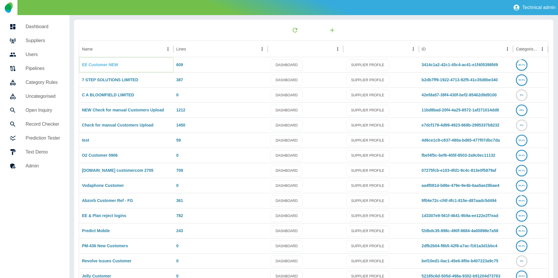
click at [108, 66] on link "EE Customer NEW" at bounding box center [100, 64] width 36 height 5
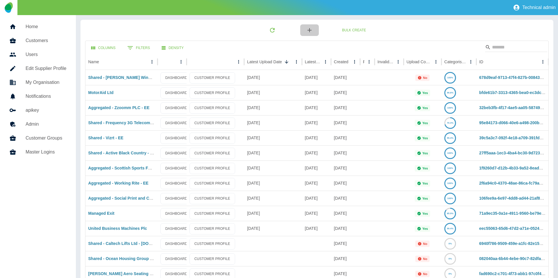
click at [306, 30] on button "button" at bounding box center [309, 30] width 19 height 12
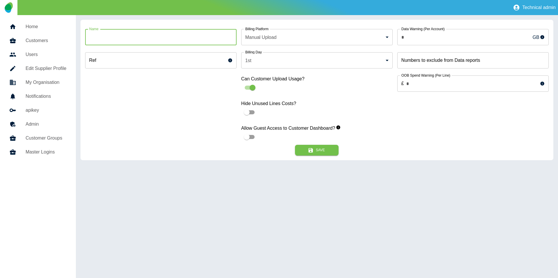
click at [158, 36] on input "Name" at bounding box center [160, 37] width 151 height 16
type input "**********"
click at [250, 28] on label "Billing Platform" at bounding box center [256, 28] width 23 height 5
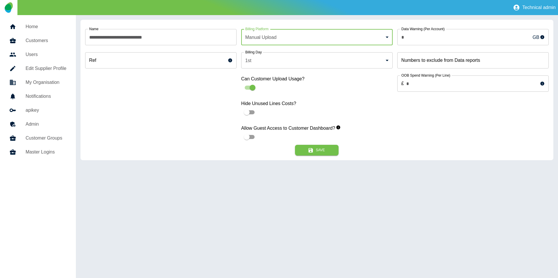
click at [252, 31] on label "Billing Platform" at bounding box center [256, 28] width 23 height 5
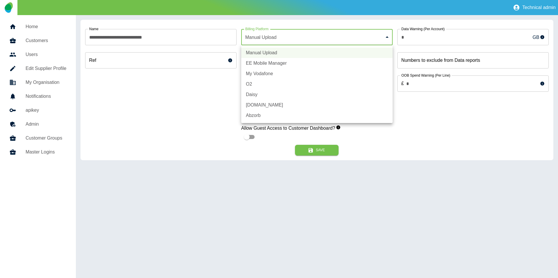
drag, startPoint x: 273, startPoint y: 31, endPoint x: 265, endPoint y: 47, distance: 18.5
click at [273, 31] on body "**********" at bounding box center [279, 139] width 558 height 278
click at [264, 59] on li "EE Mobile Manager" at bounding box center [316, 63] width 151 height 10
type input "*"
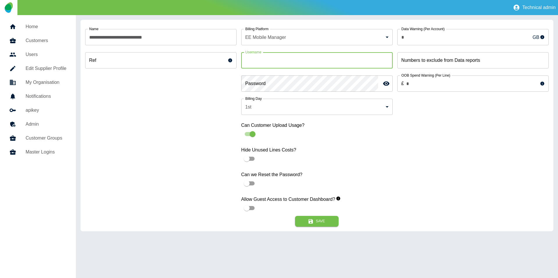
click at [276, 58] on input "Username" at bounding box center [316, 60] width 151 height 16
paste input "**********"
type input "**********"
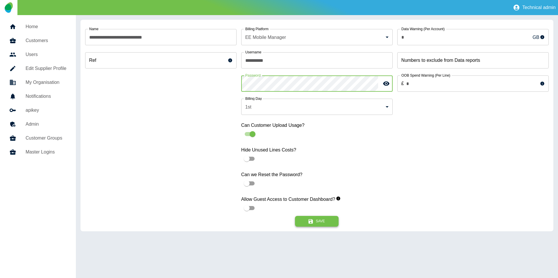
click at [324, 225] on button "Save" at bounding box center [317, 221] width 44 height 11
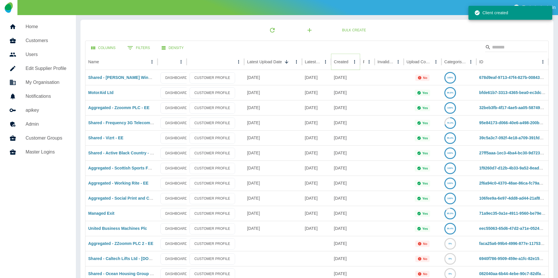
click at [349, 58] on button "Sort" at bounding box center [353, 62] width 8 height 8
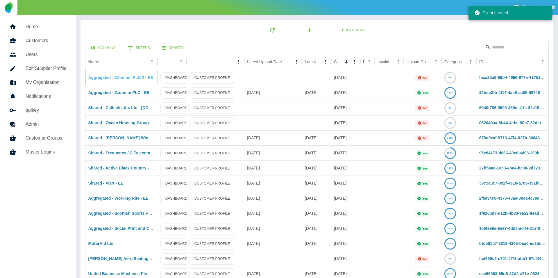
click at [118, 78] on link "Aggregated - ZZoomm PLC 2 - EE" at bounding box center [120, 77] width 65 height 5
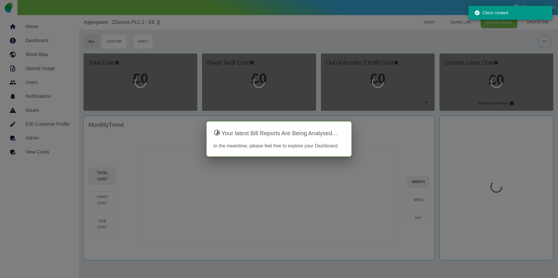
click at [54, 135] on div at bounding box center [279, 139] width 558 height 278
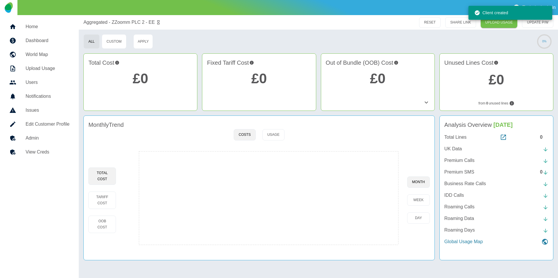
click at [53, 136] on h5 "Admin" at bounding box center [48, 138] width 44 height 7
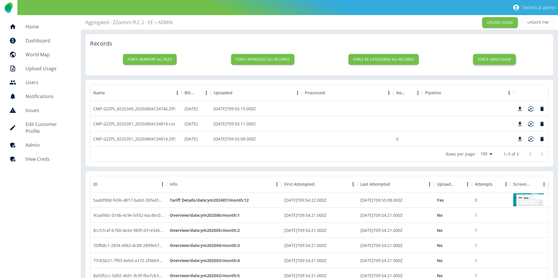
click at [496, 59] on button "Force grab usage" at bounding box center [494, 59] width 43 height 11
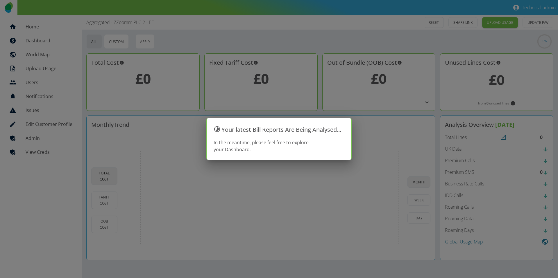
click at [94, 41] on div at bounding box center [279, 139] width 558 height 278
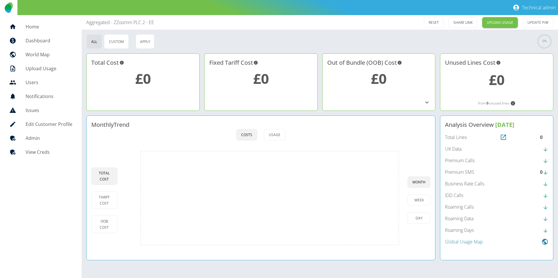
click at [67, 140] on h5 "Admin" at bounding box center [49, 138] width 47 height 7
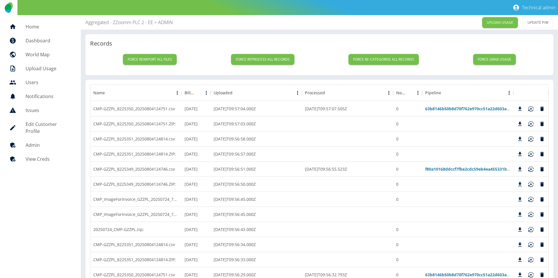
click at [106, 25] on p "Aggregated - ZZoomm PLC 2 - EE" at bounding box center [119, 22] width 68 height 7
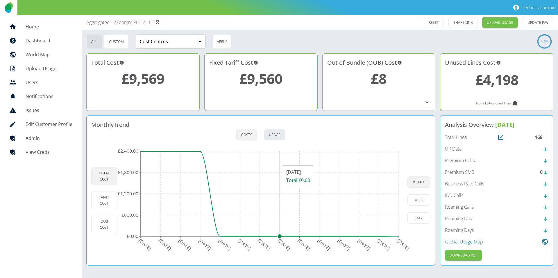
drag, startPoint x: 285, startPoint y: 163, endPoint x: 277, endPoint y: 139, distance: 25.2
click at [284, 162] on icon "[DATE] [DATE] [DATE] [DATE] [DATE] [DATE] [DATE] [DATE] [DATE] [DATE] [DATE] [D…" at bounding box center [262, 200] width 290 height 110
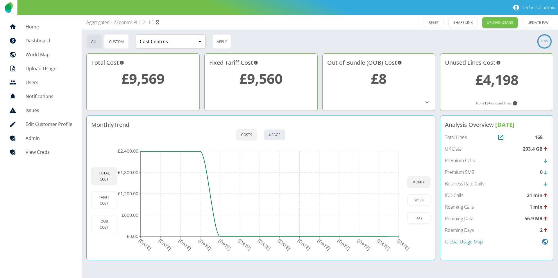
click at [277, 137] on button "Usage" at bounding box center [275, 134] width 22 height 11
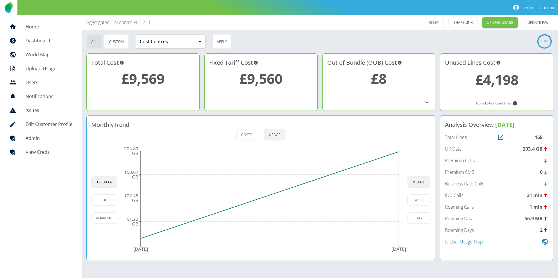
click at [30, 136] on h5 "Admin" at bounding box center [49, 138] width 47 height 7
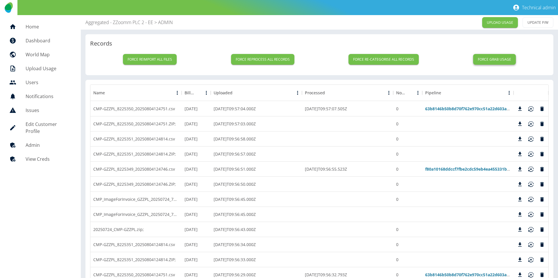
drag, startPoint x: 492, startPoint y: 59, endPoint x: 475, endPoint y: 59, distance: 17.4
click at [491, 60] on button "Force grab usage" at bounding box center [494, 59] width 43 height 11
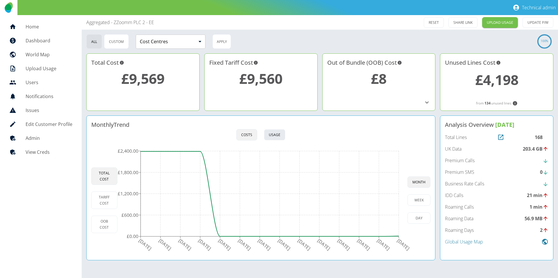
click at [276, 138] on button "Usage" at bounding box center [275, 134] width 22 height 11
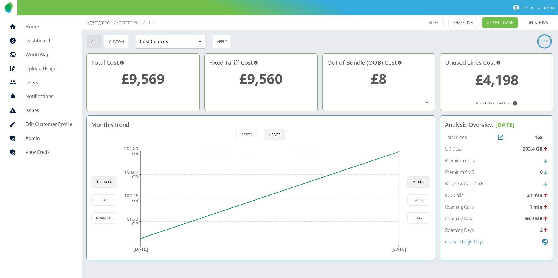
click at [58, 136] on h5 "Admin" at bounding box center [49, 138] width 47 height 7
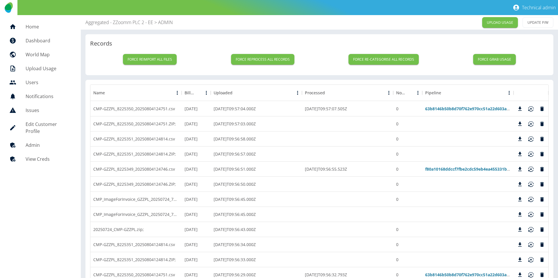
click at [105, 22] on p "Aggregated - ZZoomm PLC 2 - EE" at bounding box center [119, 22] width 68 height 7
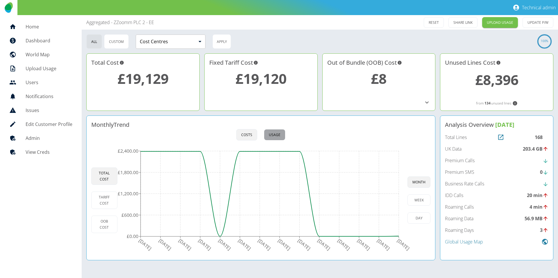
click at [275, 131] on button "Usage" at bounding box center [275, 134] width 22 height 11
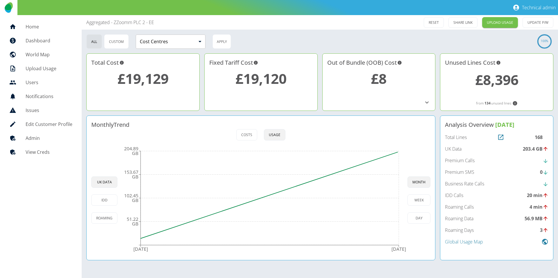
click at [52, 137] on h5 "Admin" at bounding box center [49, 138] width 47 height 7
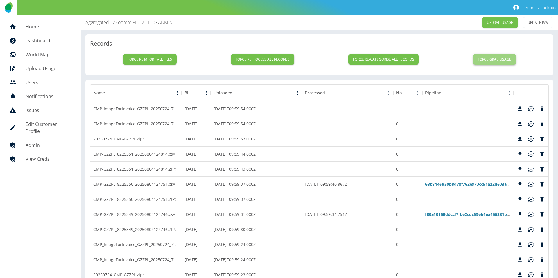
click at [489, 56] on button "Force grab usage" at bounding box center [494, 59] width 43 height 11
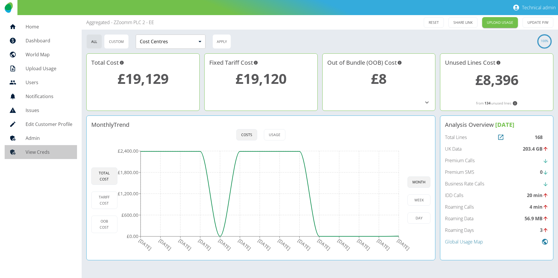
click at [43, 145] on link "View Creds" at bounding box center [41, 152] width 72 height 14
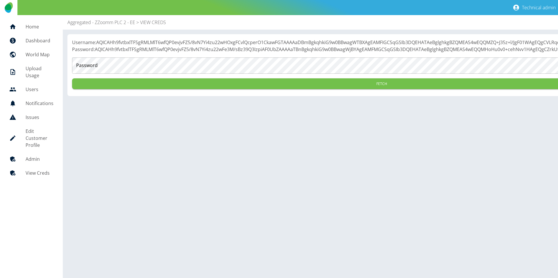
click at [38, 161] on h5 "Admin" at bounding box center [40, 159] width 28 height 7
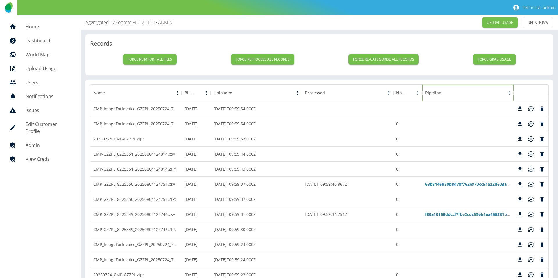
click at [440, 94] on div "Pipeline" at bounding box center [433, 93] width 16 height 6
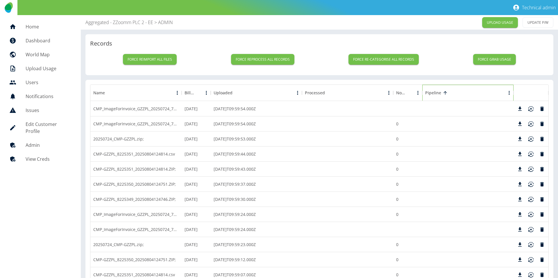
click at [440, 94] on div "Pipeline" at bounding box center [433, 93] width 16 height 6
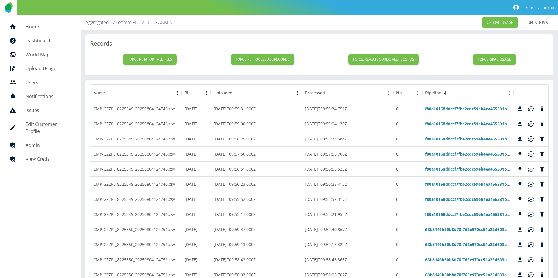
click at [105, 21] on p "Aggregated - ZZoomm PLC 2 - EE" at bounding box center [119, 22] width 68 height 7
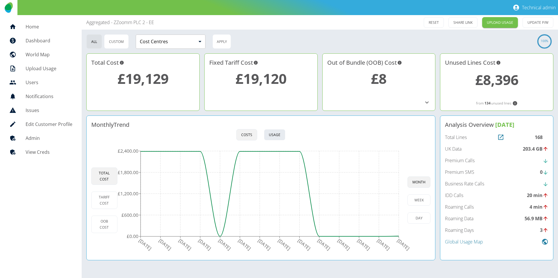
click at [273, 135] on button "Usage" at bounding box center [275, 134] width 22 height 11
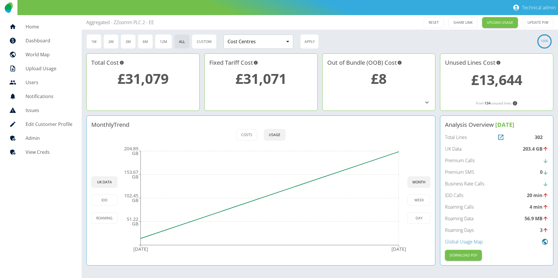
click at [183, 143] on div "Monthly Trend Costs Usage UK Data IDD Roaming [DATE] [DATE] 51.22 GB 102.45 GB …" at bounding box center [260, 191] width 349 height 150
click at [238, 136] on button "Costs" at bounding box center [246, 134] width 21 height 11
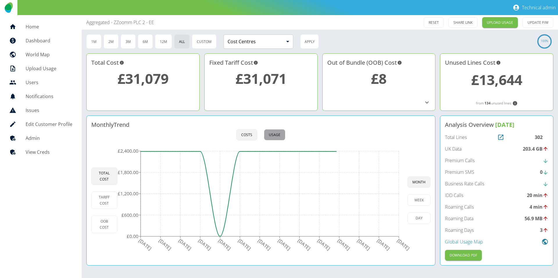
click at [270, 135] on button "Usage" at bounding box center [275, 134] width 22 height 11
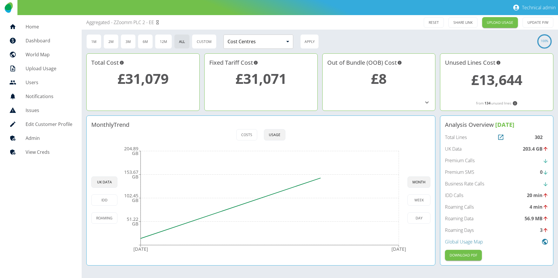
click at [48, 135] on h5 "Admin" at bounding box center [49, 138] width 47 height 7
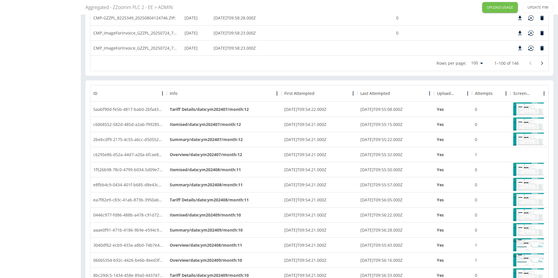
scroll to position [1558, 0]
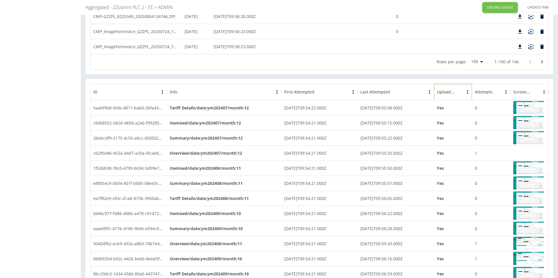
click at [453, 92] on div "Uploaded" at bounding box center [446, 92] width 18 height 6
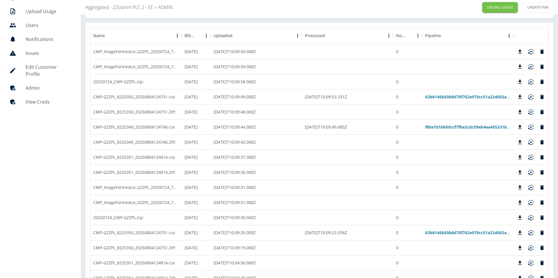
scroll to position [0, 0]
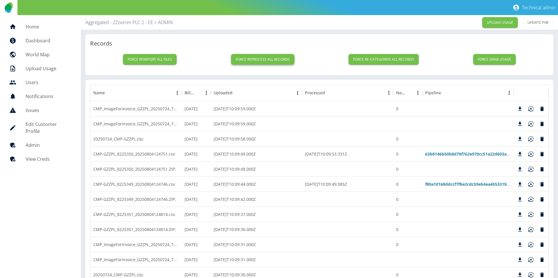
click at [235, 55] on button "Force reprocess all records" at bounding box center [262, 59] width 63 height 11
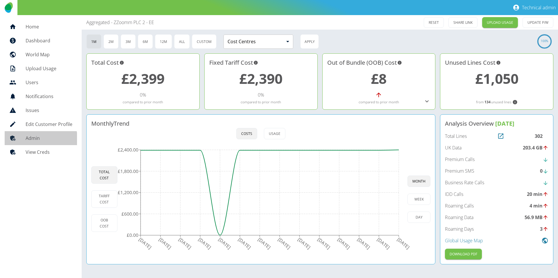
click at [34, 143] on link "Admin" at bounding box center [41, 138] width 72 height 14
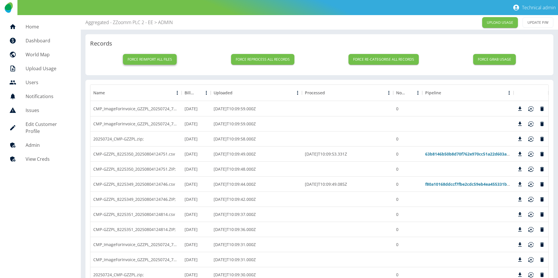
click at [160, 63] on button "Force reimport all files" at bounding box center [150, 59] width 54 height 11
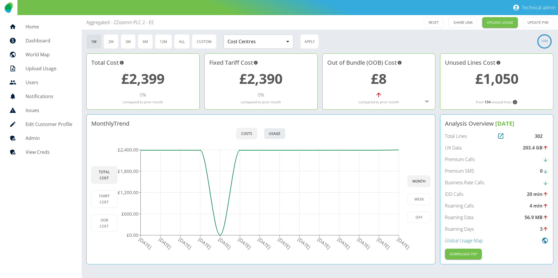
click at [270, 135] on button "Usage" at bounding box center [275, 133] width 22 height 11
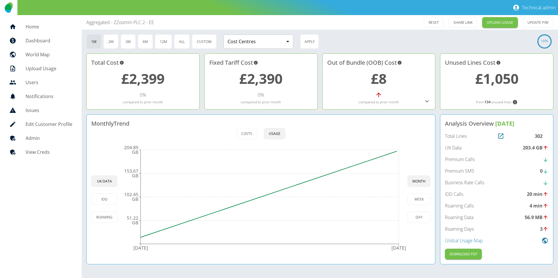
click at [24, 135] on div at bounding box center [17, 138] width 16 height 7
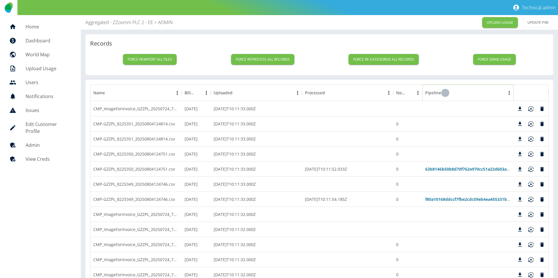
click at [445, 93] on icon "Sort" at bounding box center [444, 92] width 3 height 3
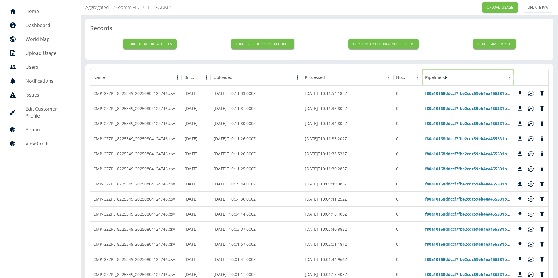
scroll to position [35, 0]
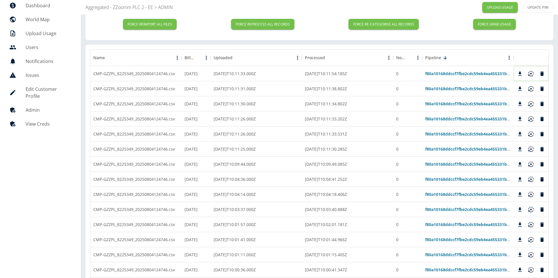
click at [542, 73] on icon "Delete" at bounding box center [541, 73] width 3 height 4
click at [542, 74] on icon "Delete" at bounding box center [541, 73] width 3 height 4
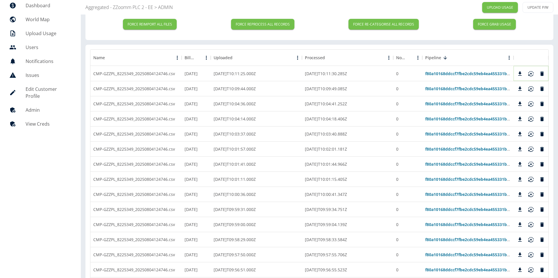
click at [542, 74] on icon "Delete" at bounding box center [541, 73] width 3 height 4
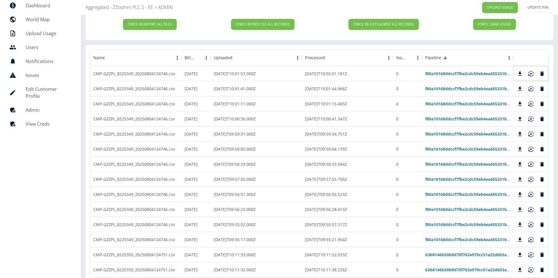
click at [542, 74] on icon "Delete" at bounding box center [541, 73] width 3 height 4
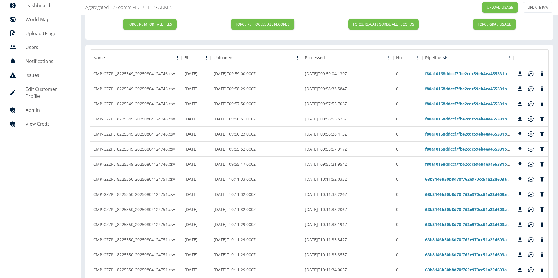
click at [542, 74] on icon "Delete" at bounding box center [541, 73] width 3 height 4
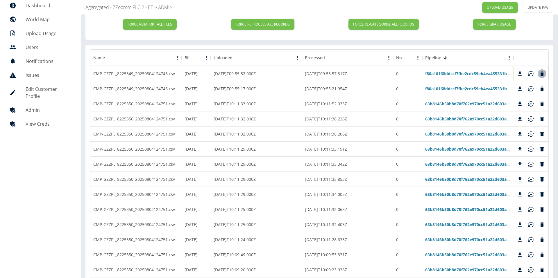
click at [542, 74] on icon "Delete" at bounding box center [541, 73] width 3 height 4
click at [532, 76] on icon "Reimport" at bounding box center [530, 75] width 5 height 2
click at [101, 5] on p "Aggregated - ZZoomm PLC 2 - EE" at bounding box center [119, 7] width 68 height 7
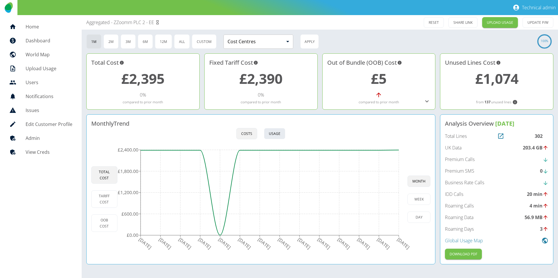
click at [279, 134] on button "Usage" at bounding box center [275, 133] width 22 height 11
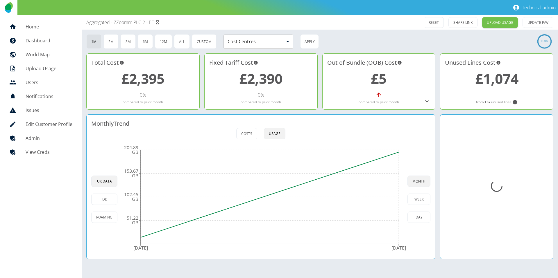
click at [33, 139] on h5 "Admin" at bounding box center [49, 138] width 47 height 7
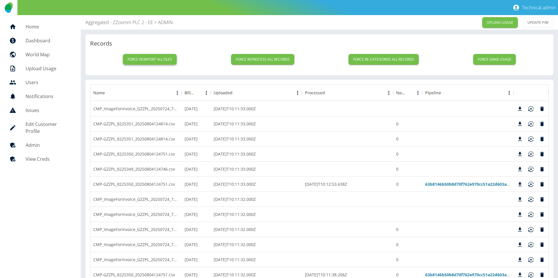
click at [148, 57] on button "Force reimport all files" at bounding box center [150, 59] width 54 height 11
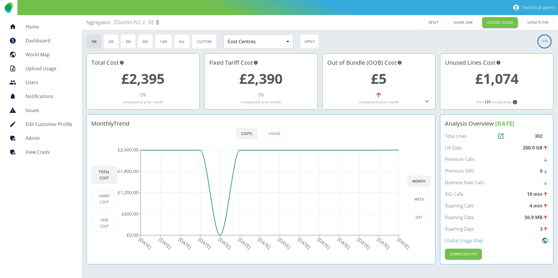
click at [103, 20] on p "Aggregated - ZZoomm PLC 2 - EE" at bounding box center [120, 22] width 68 height 7
click at [58, 139] on h5 "Admin" at bounding box center [49, 138] width 47 height 7
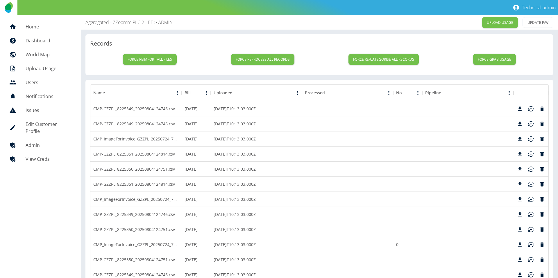
click at [116, 20] on p "Aggregated - ZZoomm PLC 2 - EE" at bounding box center [119, 22] width 68 height 7
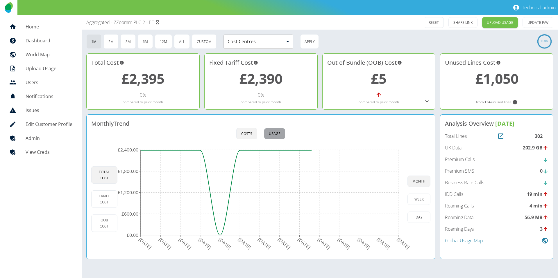
click at [276, 136] on button "Usage" at bounding box center [275, 133] width 22 height 11
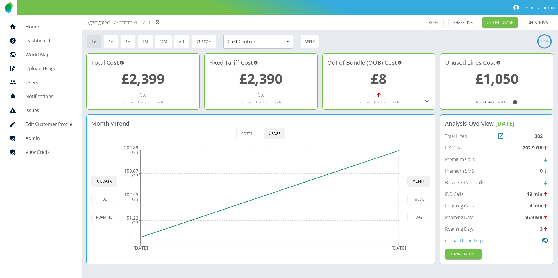
click at [47, 141] on h5 "Admin" at bounding box center [49, 138] width 47 height 7
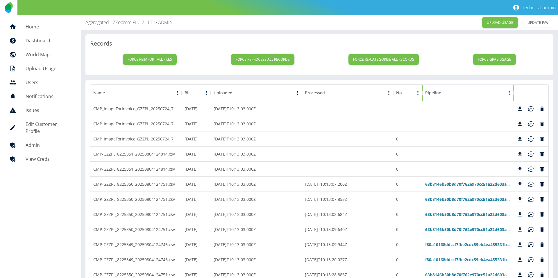
click at [441, 90] on div "Pipeline" at bounding box center [445, 93] width 8 height 8
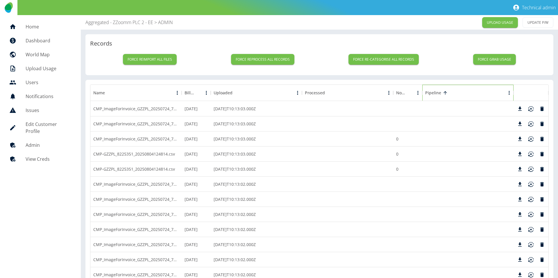
click at [441, 90] on div "Pipeline" at bounding box center [445, 93] width 8 height 8
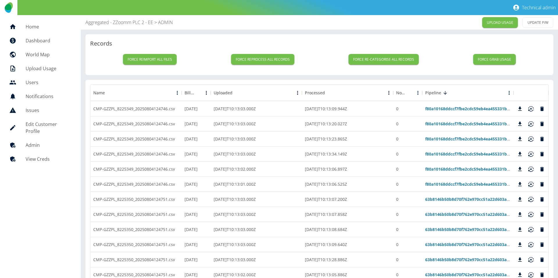
drag, startPoint x: 100, startPoint y: 12, endPoint x: 96, endPoint y: 23, distance: 11.0
click at [99, 16] on div "Technical admin Home Dashboard World Map Upload Usage Users Notifications Issue…" at bounding box center [279, 139] width 558 height 278
click at [95, 25] on p "Aggregated - ZZoomm PLC 2 - EE" at bounding box center [119, 22] width 68 height 7
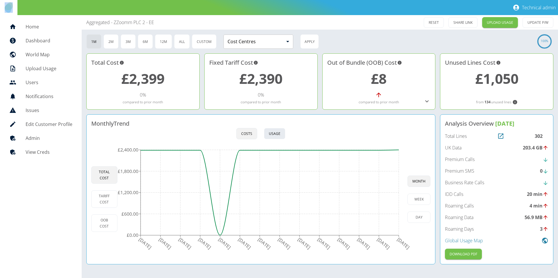
click at [271, 128] on button "Usage" at bounding box center [275, 133] width 22 height 11
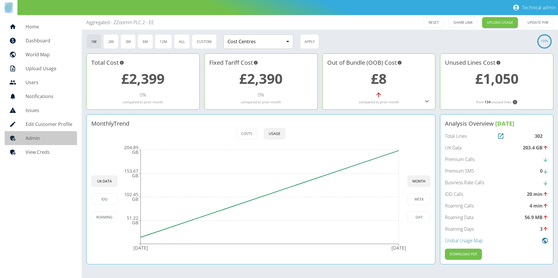
click at [30, 141] on h5 "Admin" at bounding box center [49, 138] width 47 height 7
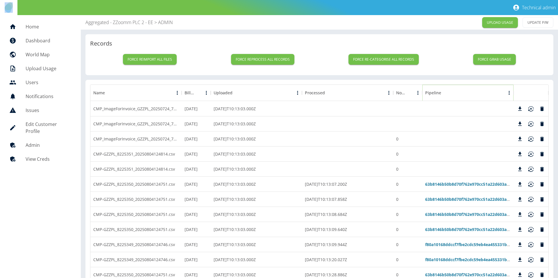
click at [443, 94] on icon "Sort" at bounding box center [445, 92] width 5 height 5
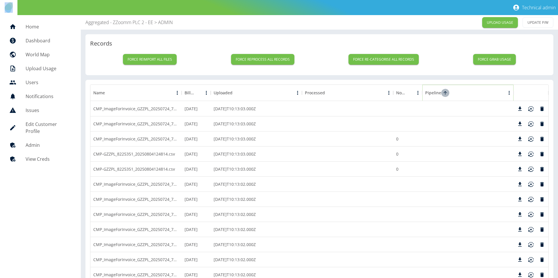
click at [446, 92] on icon "Sort" at bounding box center [445, 92] width 5 height 5
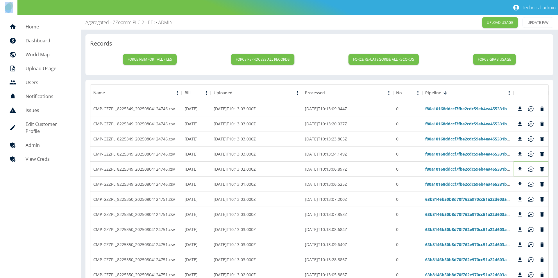
click at [530, 167] on icon "Reimport" at bounding box center [531, 170] width 6 height 6
click at [531, 154] on icon "Reimport" at bounding box center [530, 153] width 5 height 4
click at [531, 136] on icon "Reimport" at bounding box center [531, 139] width 6 height 6
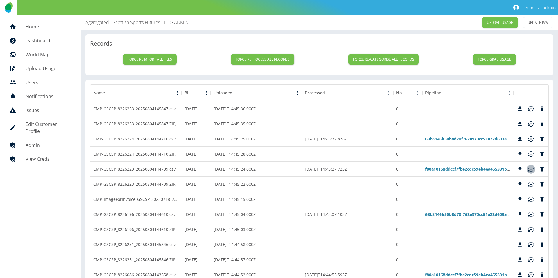
click at [529, 169] on icon "Reimport" at bounding box center [531, 170] width 6 height 6
click at [130, 22] on p "Aggregated - Scottish Sports Futures - EE" at bounding box center [127, 22] width 84 height 7
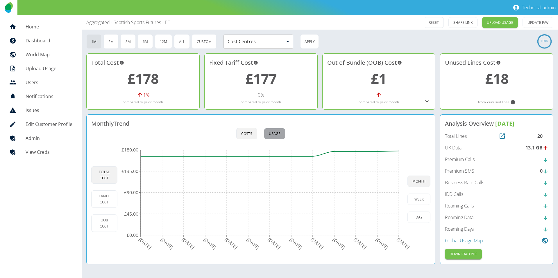
click at [280, 131] on button "Usage" at bounding box center [275, 133] width 22 height 11
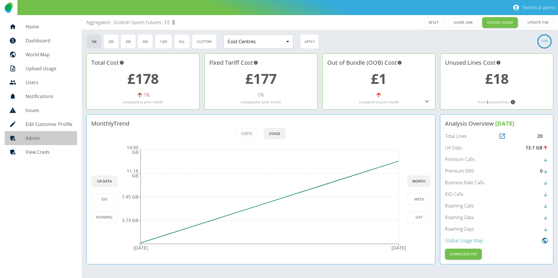
click at [46, 142] on h5 "Admin" at bounding box center [49, 138] width 47 height 7
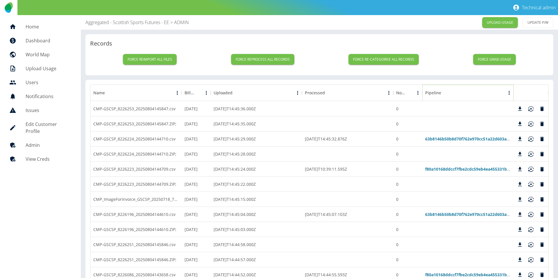
click at [441, 93] on button "Sort" at bounding box center [445, 93] width 8 height 8
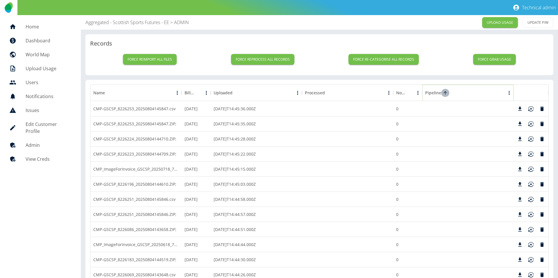
click at [441, 93] on button "Sort" at bounding box center [445, 93] width 8 height 8
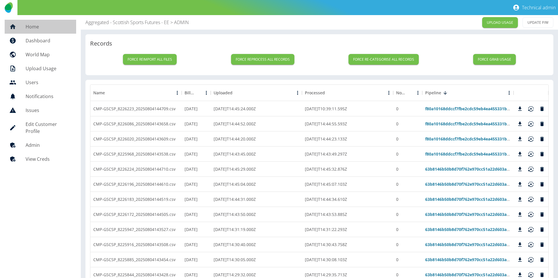
click at [32, 31] on link "Home" at bounding box center [40, 27] width 71 height 14
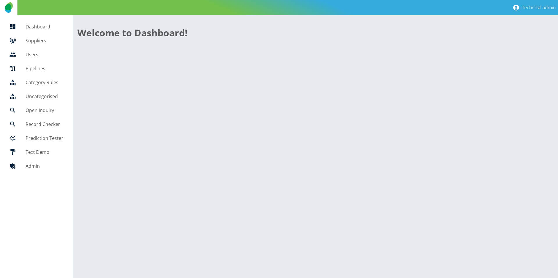
click at [36, 45] on link "Suppliers" at bounding box center [36, 41] width 63 height 14
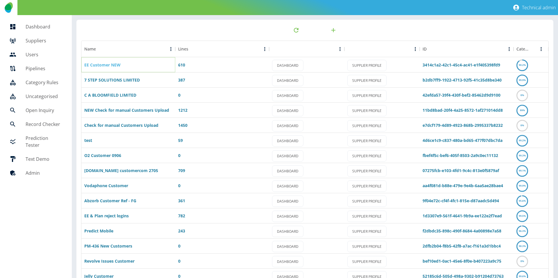
click at [111, 64] on link "EE Customer NEW" at bounding box center [102, 65] width 36 height 6
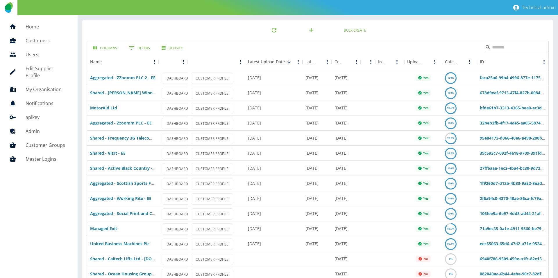
scroll to position [43, 0]
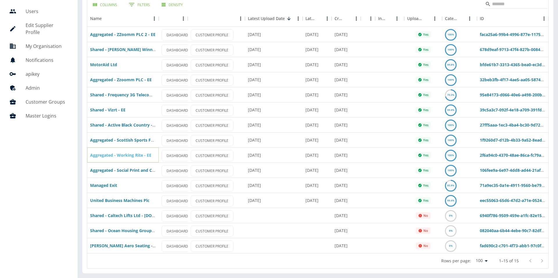
click at [127, 156] on link "Aggregated - Working Rite - EE" at bounding box center [120, 156] width 61 height 6
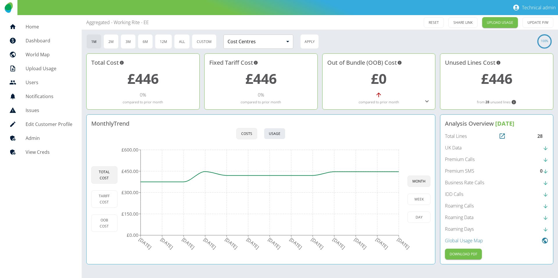
click at [284, 136] on button "Usage" at bounding box center [275, 133] width 22 height 11
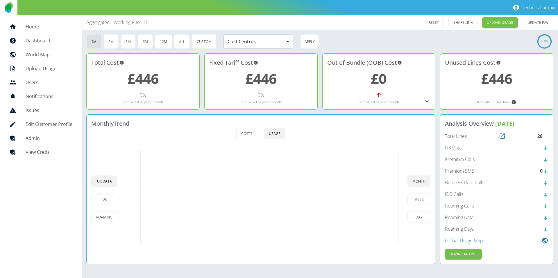
click at [33, 140] on h5 "Admin" at bounding box center [49, 138] width 47 height 7
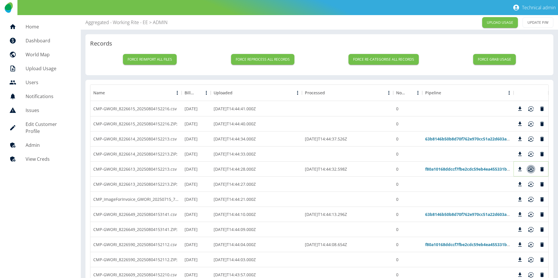
drag, startPoint x: 529, startPoint y: 172, endPoint x: 511, endPoint y: 88, distance: 85.9
click at [529, 172] on icon "Reimport" at bounding box center [531, 170] width 6 height 6
click at [120, 20] on p "Aggregated - Working Rite - EE" at bounding box center [116, 22] width 62 height 7
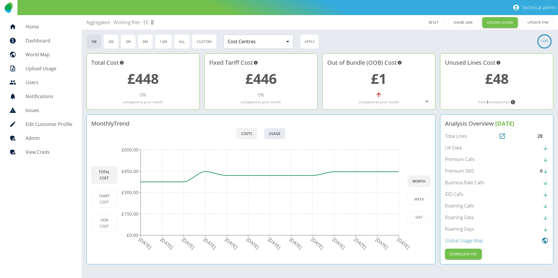
click at [280, 130] on button "Usage" at bounding box center [275, 133] width 22 height 11
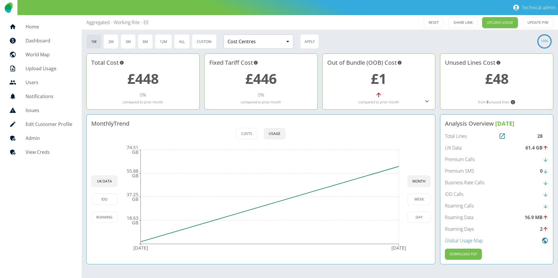
drag, startPoint x: 41, startPoint y: 140, endPoint x: 58, endPoint y: 143, distance: 16.8
click at [41, 140] on h5 "Admin" at bounding box center [49, 138] width 47 height 7
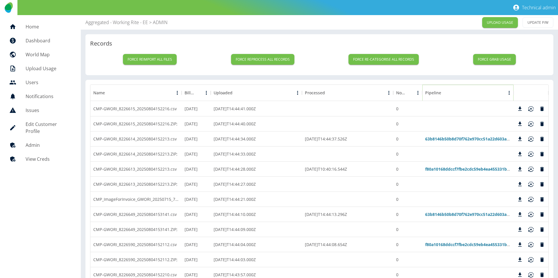
click at [447, 92] on icon "Sort" at bounding box center [445, 92] width 5 height 5
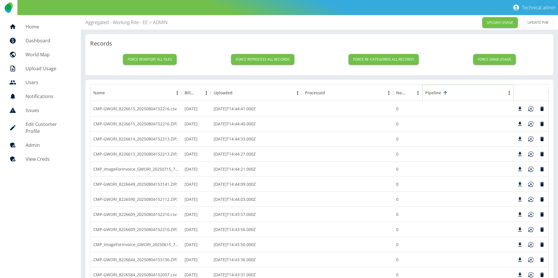
click at [447, 92] on icon "Sort" at bounding box center [445, 92] width 5 height 5
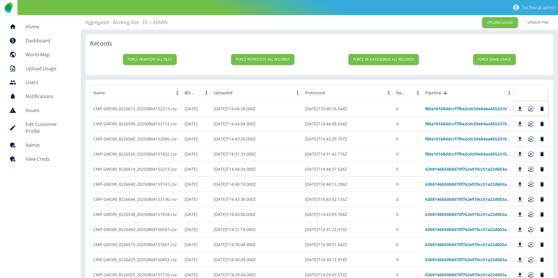
click at [526, 108] on div at bounding box center [531, 109] width 31 height 9
click at [528, 121] on icon "Reimport" at bounding box center [531, 124] width 6 height 6
drag, startPoint x: 531, startPoint y: 137, endPoint x: 532, endPoint y: 149, distance: 11.1
click at [531, 137] on icon "Reimport" at bounding box center [531, 139] width 6 height 6
click at [532, 153] on icon "Reimport" at bounding box center [531, 154] width 6 height 6
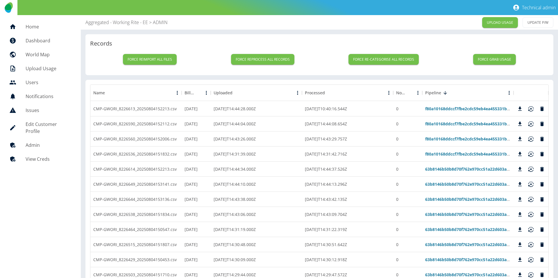
click at [115, 24] on p "Aggregated - Working Rite - EE" at bounding box center [116, 22] width 62 height 7
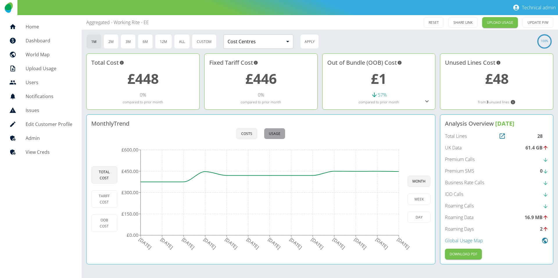
click at [274, 136] on button "Usage" at bounding box center [275, 133] width 22 height 11
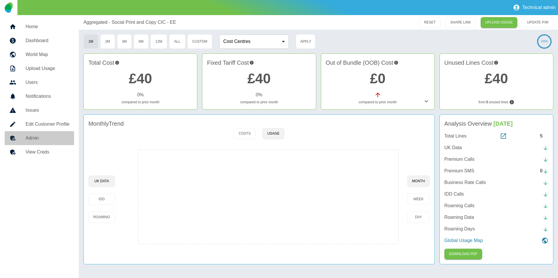
click at [30, 133] on link "Admin" at bounding box center [39, 138] width 69 height 14
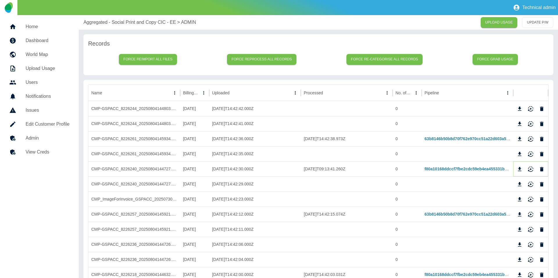
click at [529, 169] on icon "Reimport" at bounding box center [531, 170] width 6 height 6
click at [116, 23] on p "Aggregated - Social Print and Copy CIC - EE" at bounding box center [129, 22] width 92 height 7
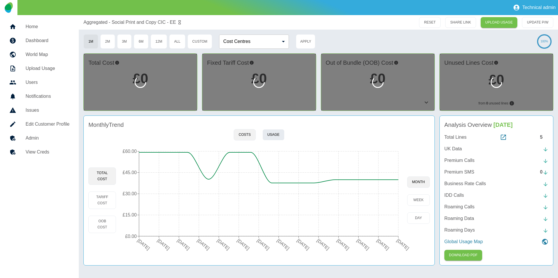
click at [270, 137] on button "Usage" at bounding box center [273, 134] width 22 height 11
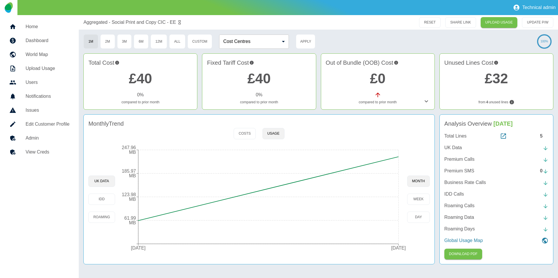
click at [241, 140] on div "Monthly Trend Costs Usage [GEOGRAPHIC_DATA] Data IDD Roaming [DATE] [DATE] 61.9…" at bounding box center [258, 190] width 351 height 150
click at [256, 136] on div "Costs Usage" at bounding box center [259, 133] width 51 height 11
click at [251, 136] on button "Costs" at bounding box center [245, 133] width 22 height 11
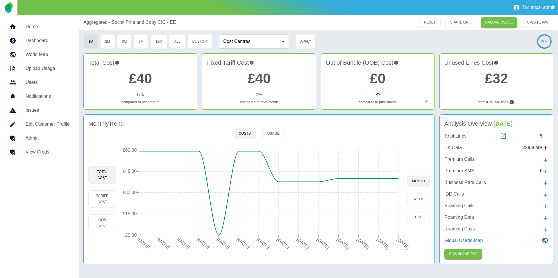
click at [44, 139] on h5 "Admin" at bounding box center [48, 138] width 44 height 7
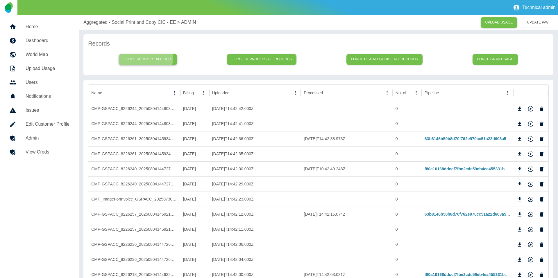
click at [148, 57] on button "Force reimport all files" at bounding box center [148, 59] width 58 height 11
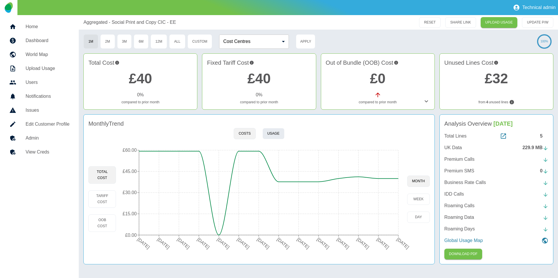
click at [270, 134] on button "Usage" at bounding box center [273, 133] width 22 height 11
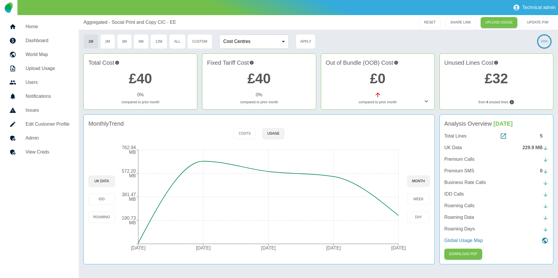
click at [460, 148] on p "UK Data" at bounding box center [452, 147] width 17 height 7
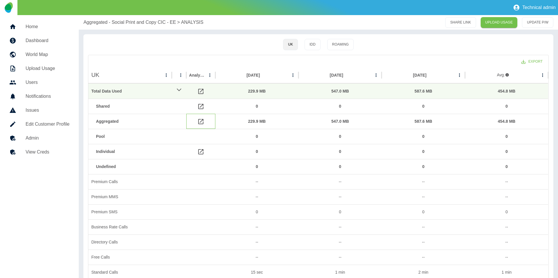
click at [200, 122] on icon at bounding box center [200, 121] width 7 height 7
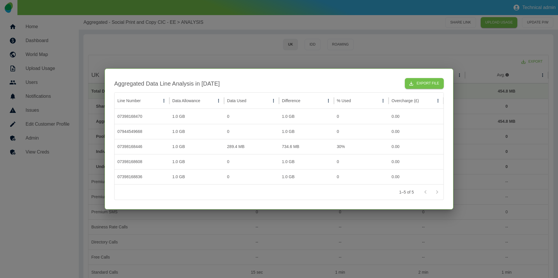
click at [203, 60] on div at bounding box center [279, 139] width 558 height 278
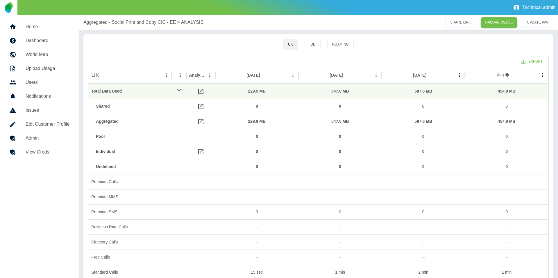
click at [125, 25] on p "Aggregated - Social Print and Copy CIC - EE" at bounding box center [129, 22] width 92 height 7
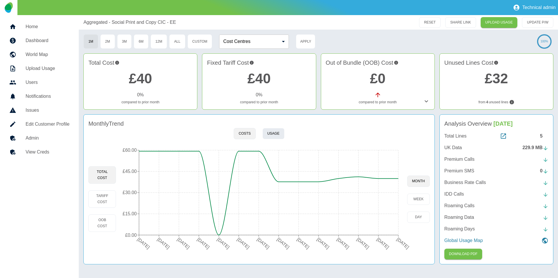
click at [279, 130] on button "Usage" at bounding box center [273, 133] width 22 height 11
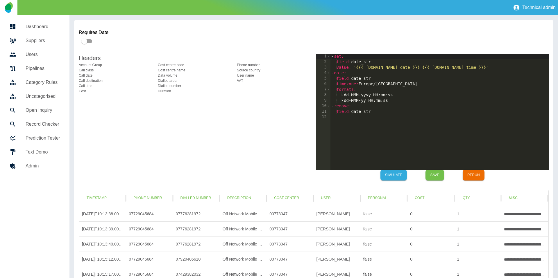
scroll to position [39, 0]
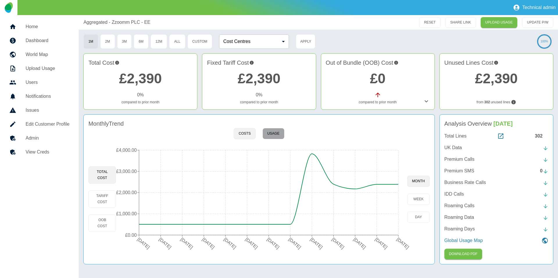
click at [276, 135] on button "Usage" at bounding box center [273, 133] width 22 height 11
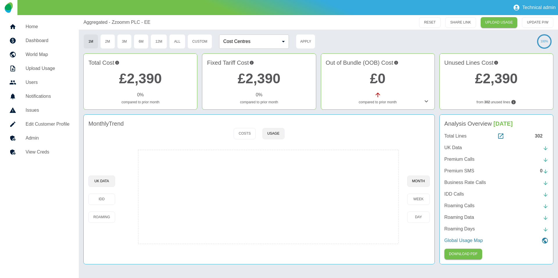
click at [44, 140] on h5 "Admin" at bounding box center [48, 138] width 44 height 7
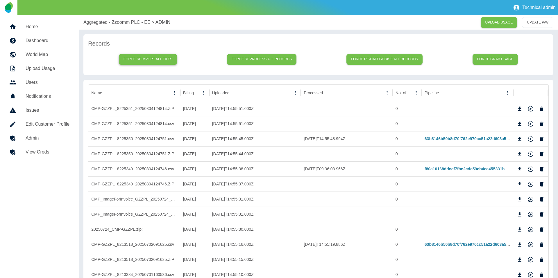
click at [151, 58] on button "Force reimport all files" at bounding box center [148, 59] width 58 height 11
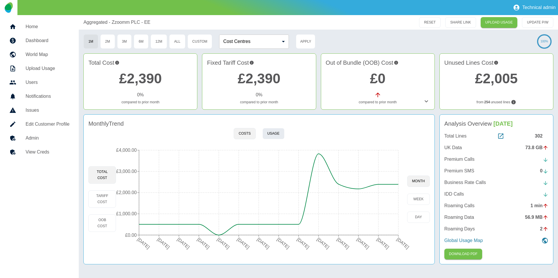
click at [272, 132] on button "Usage" at bounding box center [273, 133] width 22 height 11
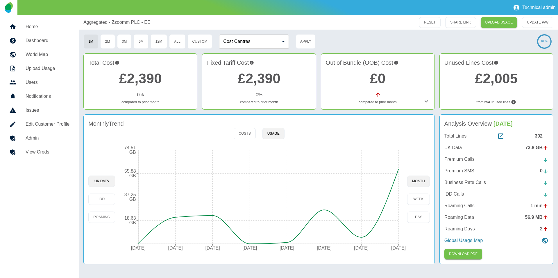
click at [457, 149] on p "UK Data" at bounding box center [452, 147] width 17 height 7
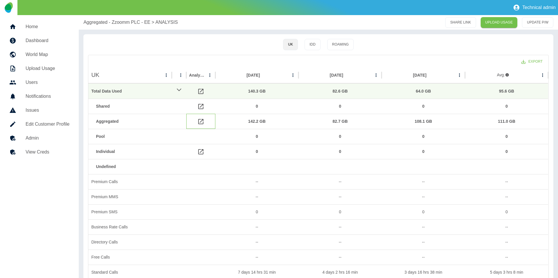
click at [202, 122] on icon at bounding box center [200, 121] width 7 height 7
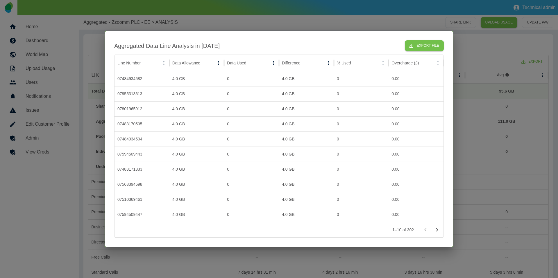
click at [64, 108] on div at bounding box center [279, 139] width 558 height 278
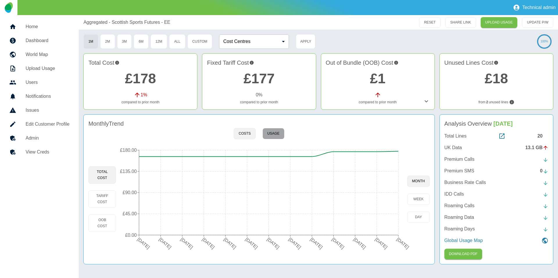
click at [270, 137] on button "Usage" at bounding box center [273, 133] width 22 height 11
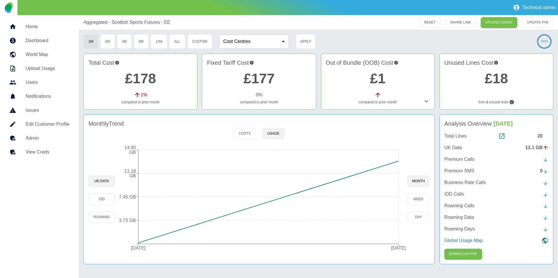
click at [53, 139] on h5 "Admin" at bounding box center [48, 138] width 44 height 7
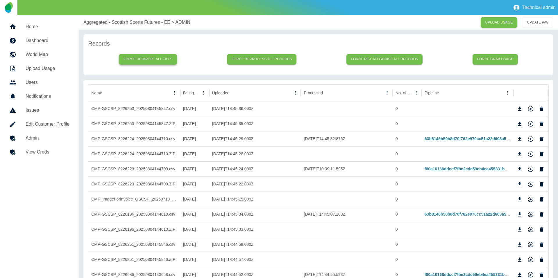
click at [173, 60] on button "Force reimport all files" at bounding box center [148, 59] width 58 height 11
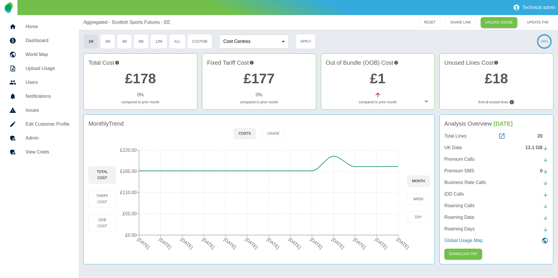
click at [450, 149] on p "UK Data" at bounding box center [452, 147] width 17 height 7
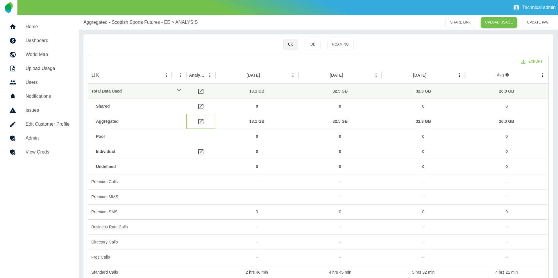
click at [202, 121] on icon at bounding box center [200, 121] width 5 height 5
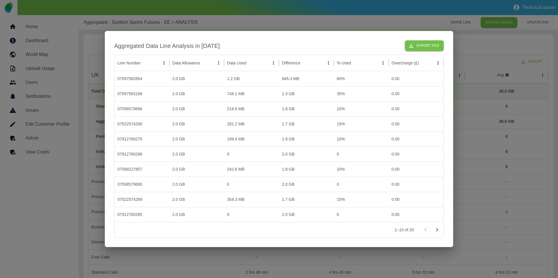
click at [254, 24] on div at bounding box center [279, 139] width 558 height 278
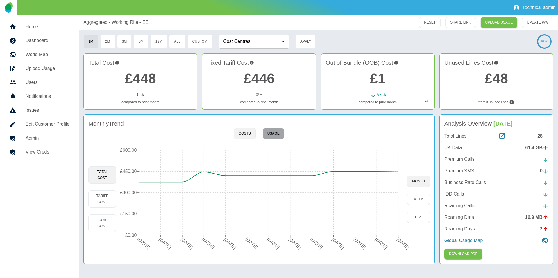
click at [277, 133] on button "Usage" at bounding box center [273, 133] width 22 height 11
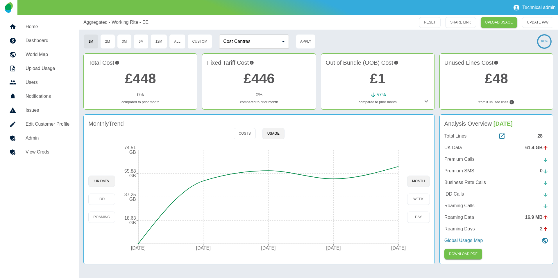
click at [446, 148] on p "UK Data" at bounding box center [452, 147] width 17 height 7
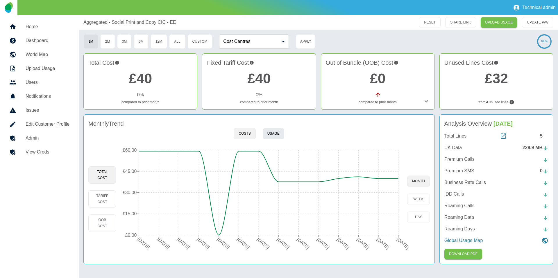
click at [273, 131] on button "Usage" at bounding box center [273, 133] width 22 height 11
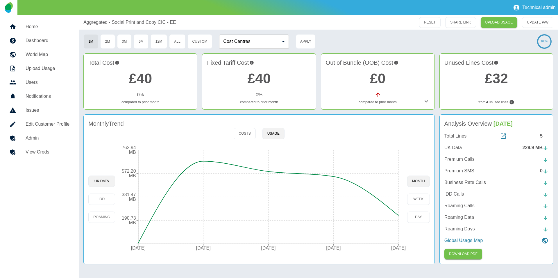
click at [446, 145] on p "UK Data" at bounding box center [452, 147] width 17 height 7
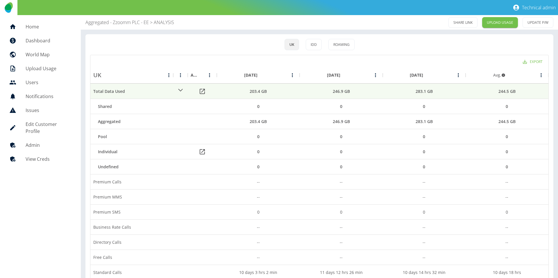
click at [105, 21] on p "Aggregated - Zzoomm PLC - EE" at bounding box center [116, 22] width 63 height 7
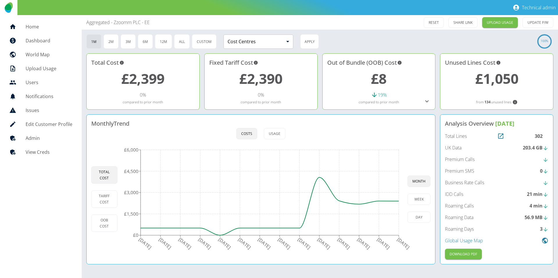
click at [457, 147] on p "UK Data" at bounding box center [453, 147] width 17 height 7
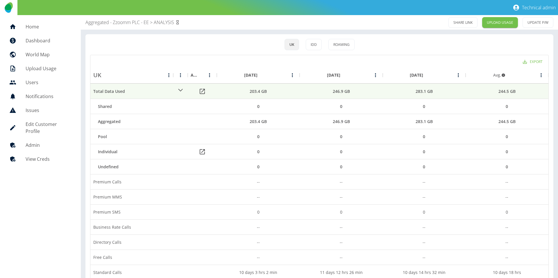
click at [126, 21] on p "Aggregated - Zzoomm PLC - EE" at bounding box center [116, 22] width 63 height 7
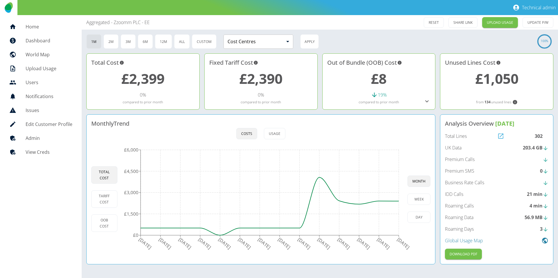
click at [498, 137] on icon at bounding box center [500, 136] width 7 height 7
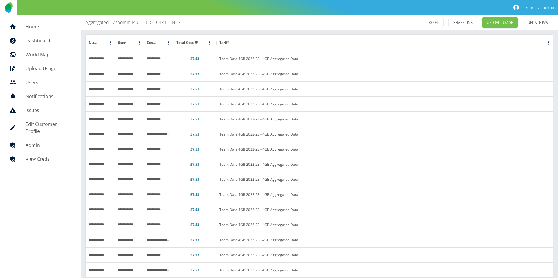
click at [123, 25] on p "Aggregated - Zzoomm PLC - EE" at bounding box center [116, 22] width 63 height 7
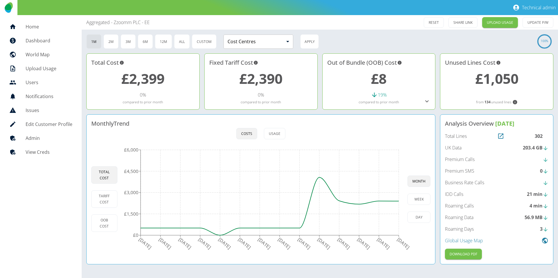
click at [448, 150] on p "UK Data" at bounding box center [453, 147] width 17 height 7
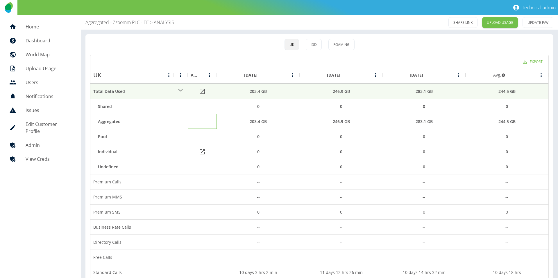
click at [203, 123] on div at bounding box center [202, 121] width 29 height 15
click at [105, 22] on p "Aggregated - Zzoomm PLC - EE" at bounding box center [116, 22] width 63 height 7
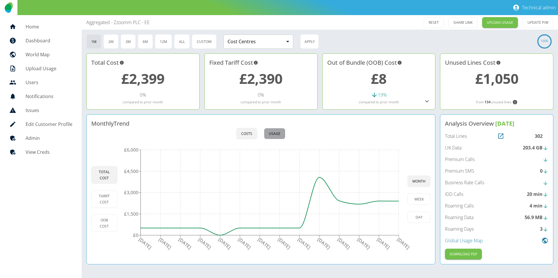
click at [284, 133] on button "Usage" at bounding box center [275, 133] width 22 height 11
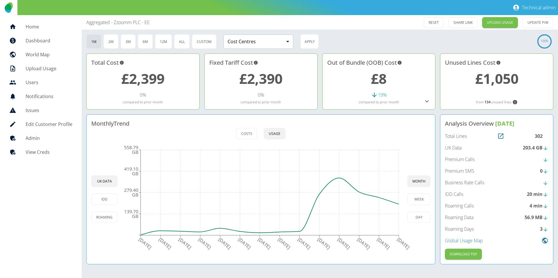
click at [455, 146] on p "UK Data" at bounding box center [453, 147] width 17 height 7
